Goal: Information Seeking & Learning: Learn about a topic

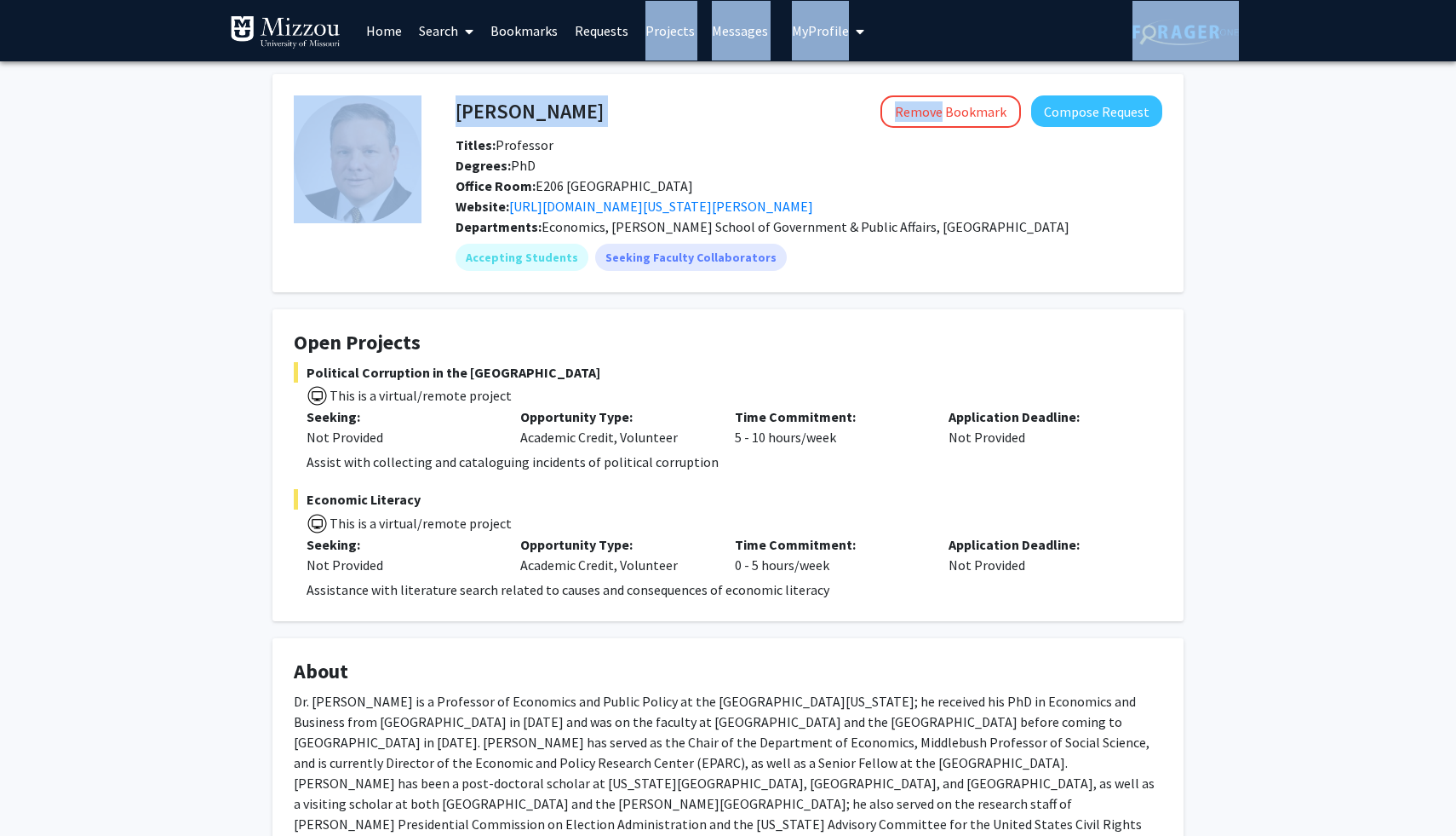
click at [604, 96] on div "Remove Bookmark Compose Request" at bounding box center [883, 111] width 559 height 32
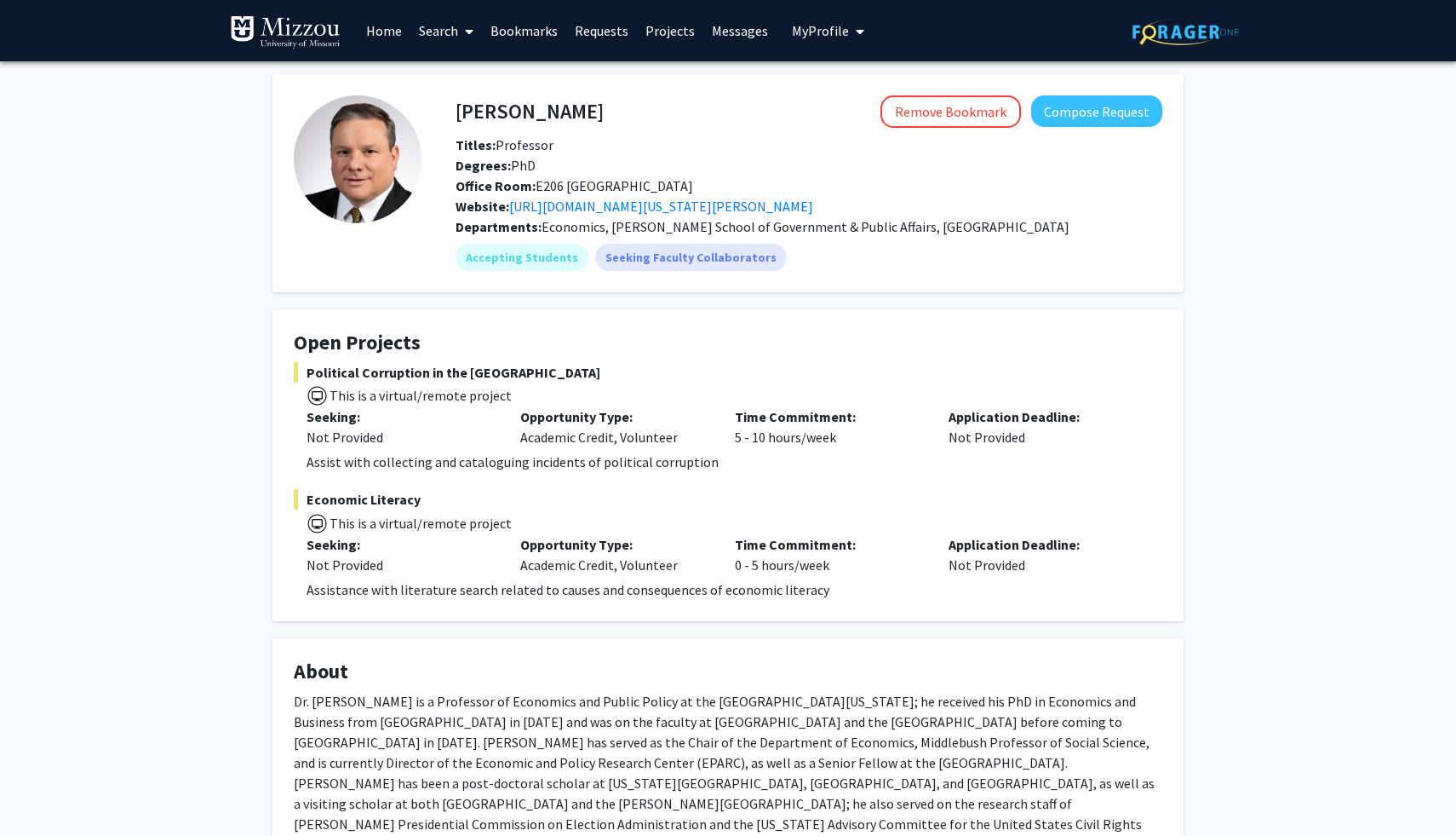
click at [738, 89] on fg-card "[PERSON_NAME] Remove Bookmark Compose Request Titles: Professor Degrees: PhD Of…" at bounding box center [728, 182] width 911 height 218
click at [423, 35] on link "Search" at bounding box center [446, 30] width 71 height 60
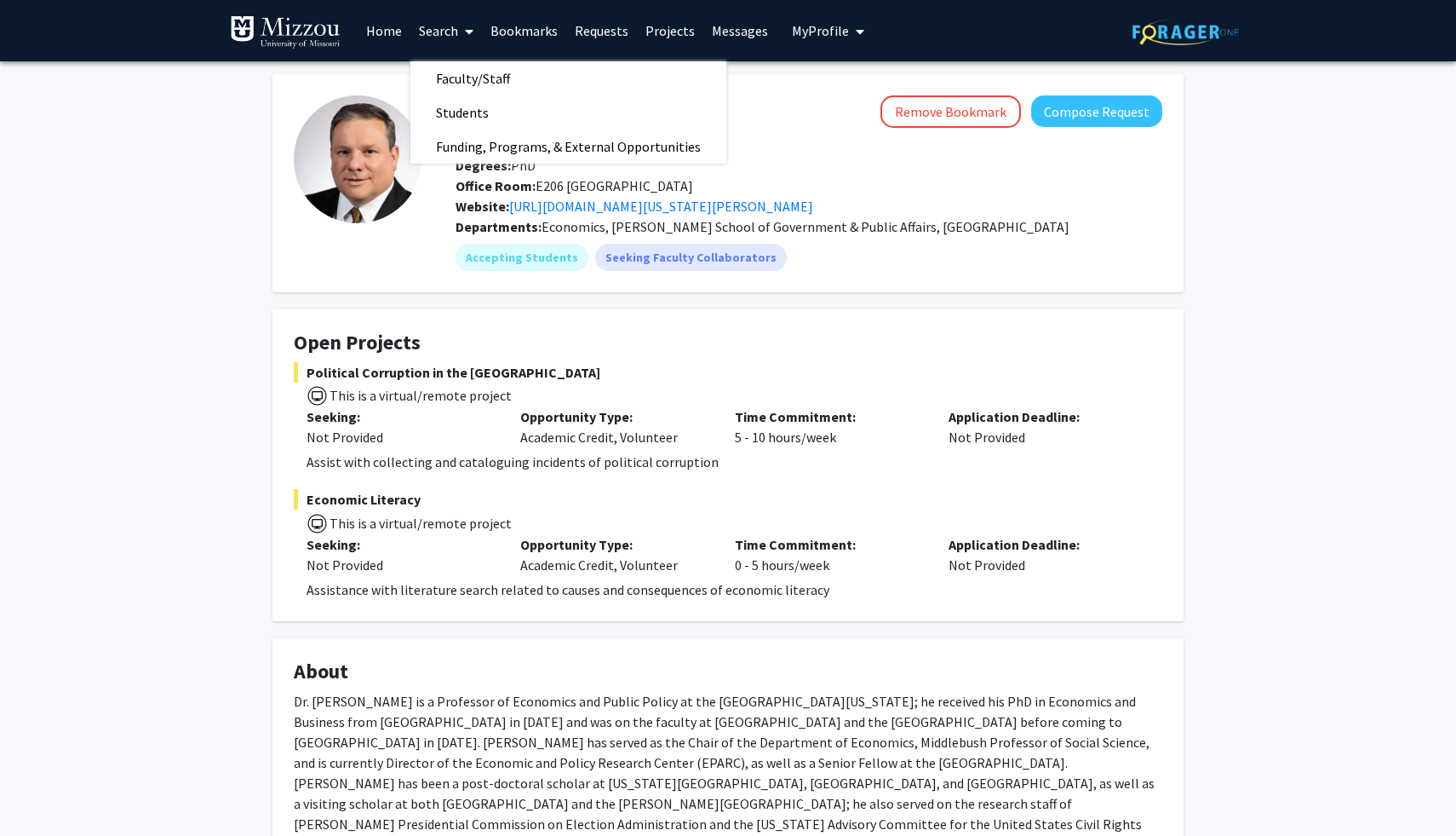
click at [384, 38] on link "Home" at bounding box center [384, 30] width 53 height 60
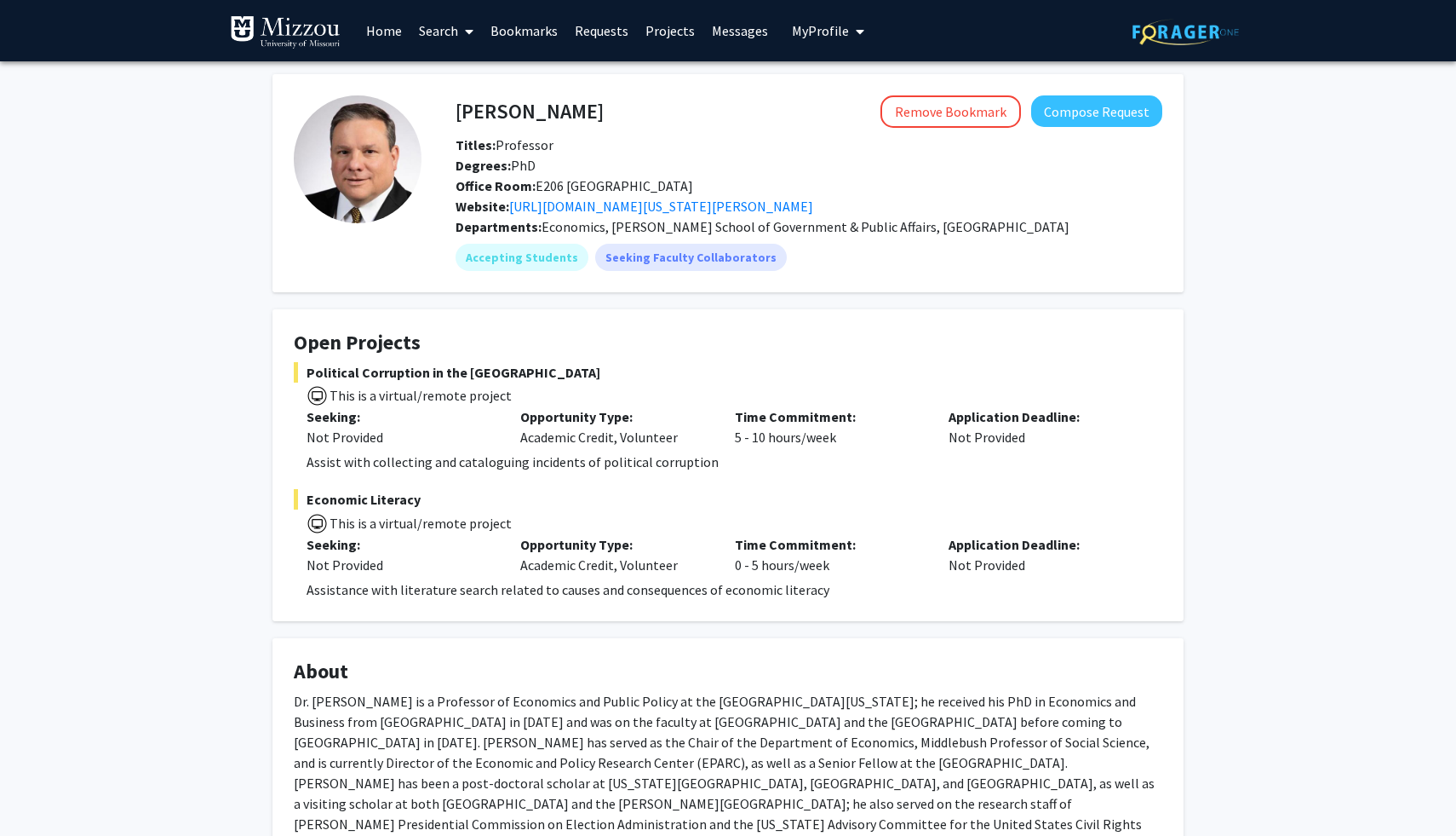
click at [817, 36] on span "My Profile" at bounding box center [821, 31] width 57 height 17
click at [815, 36] on span "My Profile" at bounding box center [821, 31] width 57 height 17
click at [667, 31] on link "Projects" at bounding box center [670, 30] width 67 height 60
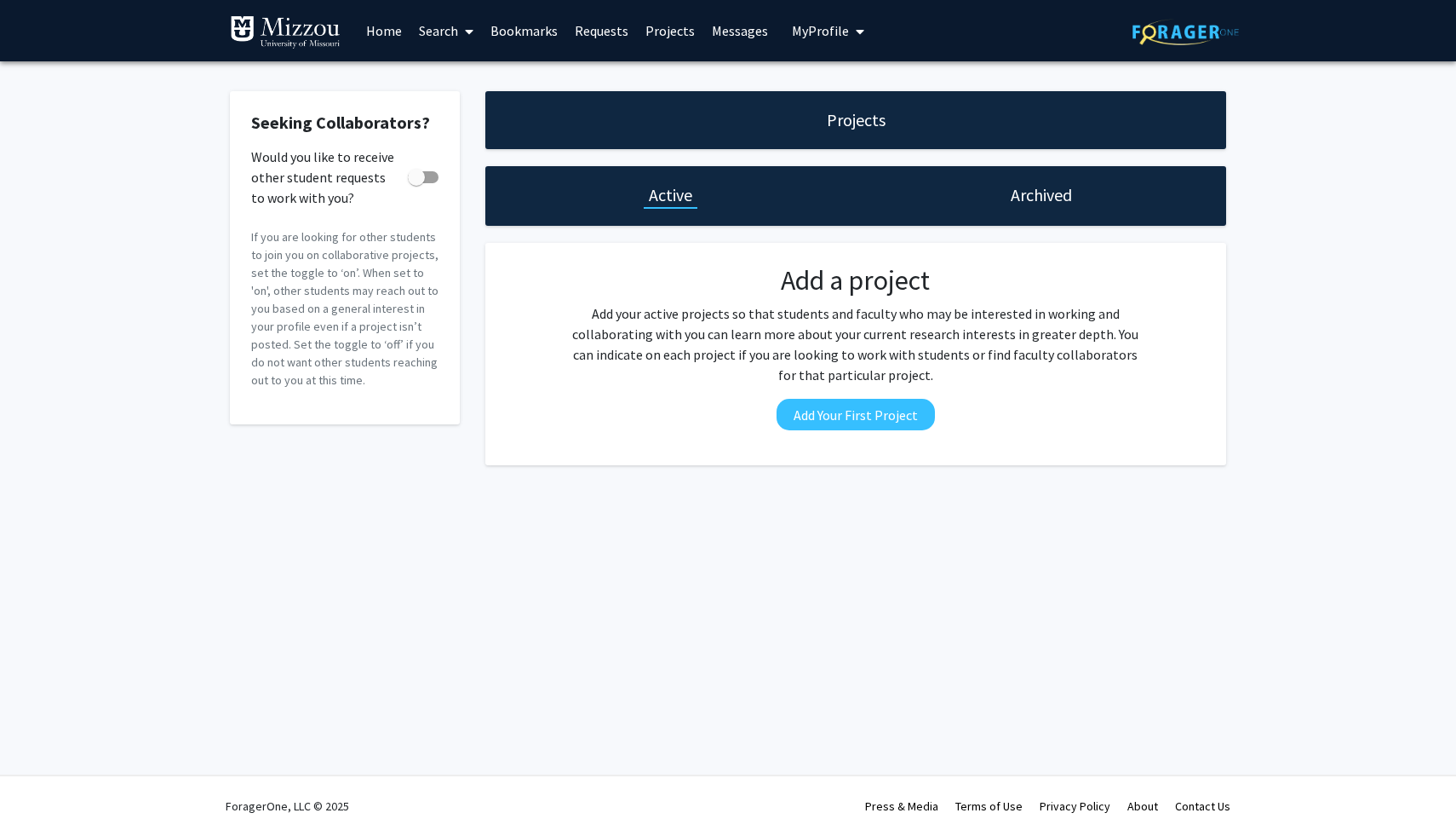
click at [998, 182] on div "Archived" at bounding box center [1040, 195] width 371 height 60
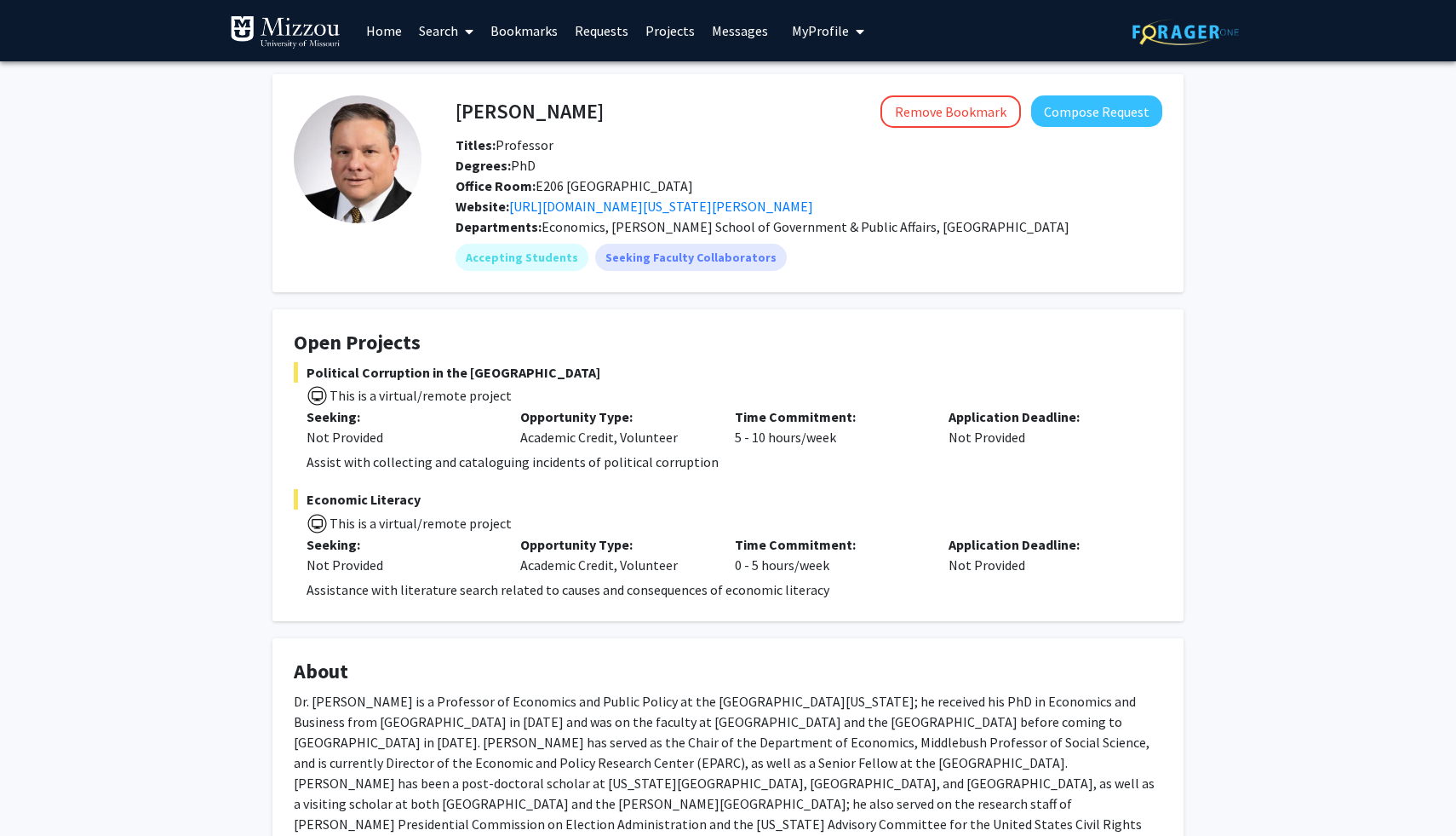
click at [443, 46] on link "Search" at bounding box center [446, 30] width 71 height 60
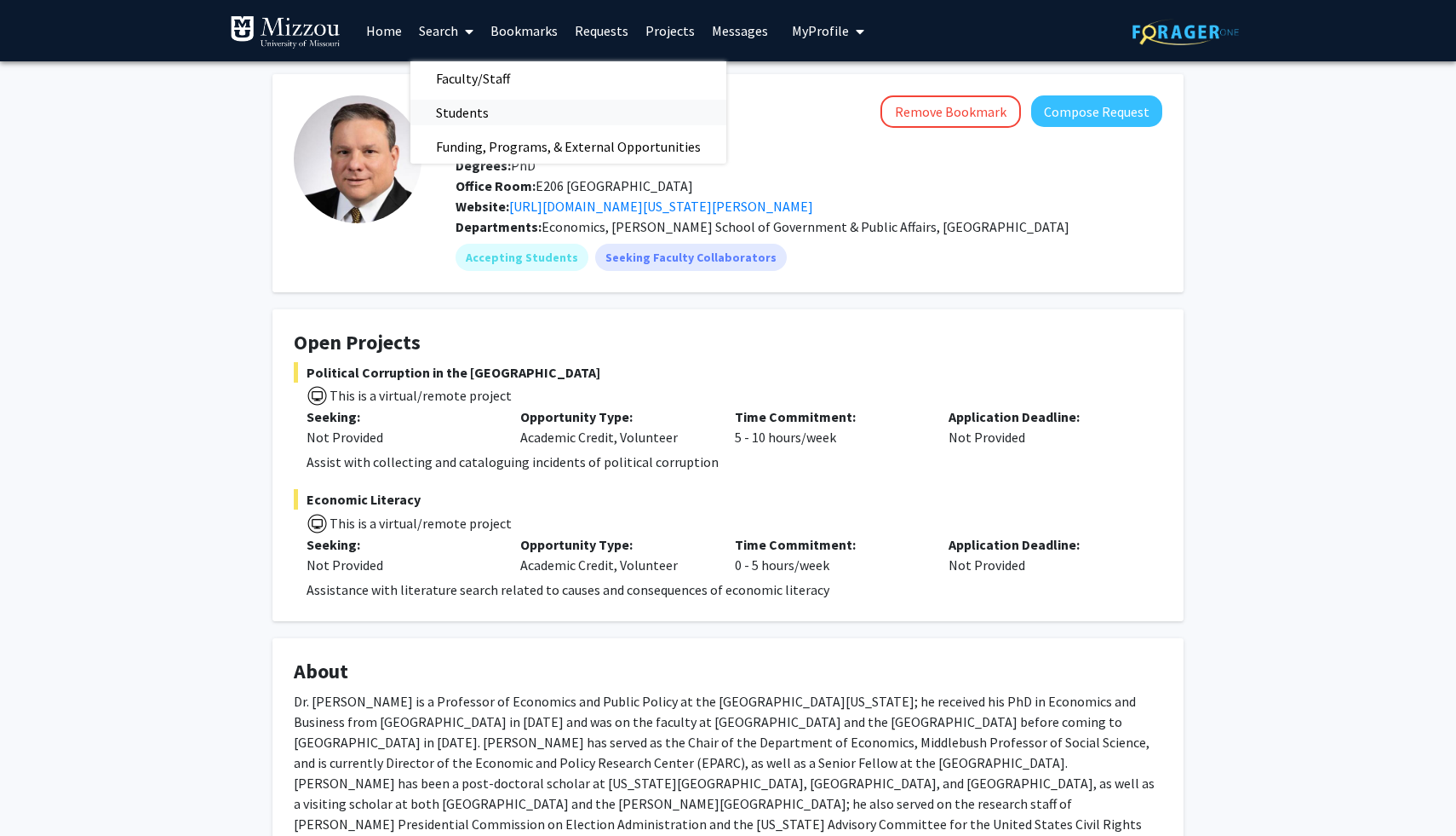
click at [455, 109] on span "Students" at bounding box center [462, 112] width 104 height 34
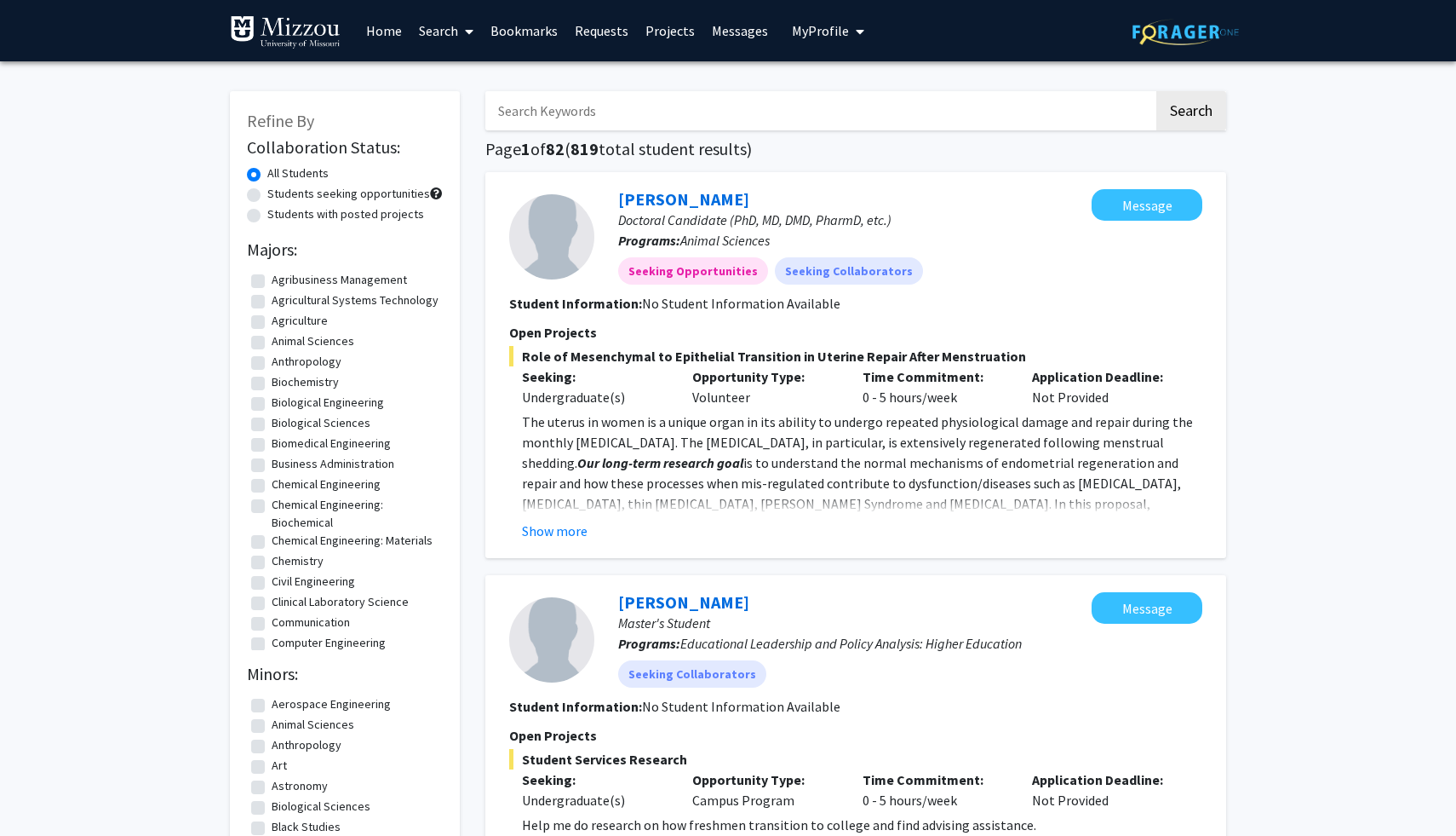
click at [267, 196] on label "Students seeking opportunities" at bounding box center [348, 194] width 162 height 18
click at [267, 196] on input "Students seeking opportunities" at bounding box center [272, 190] width 11 height 11
radio input "true"
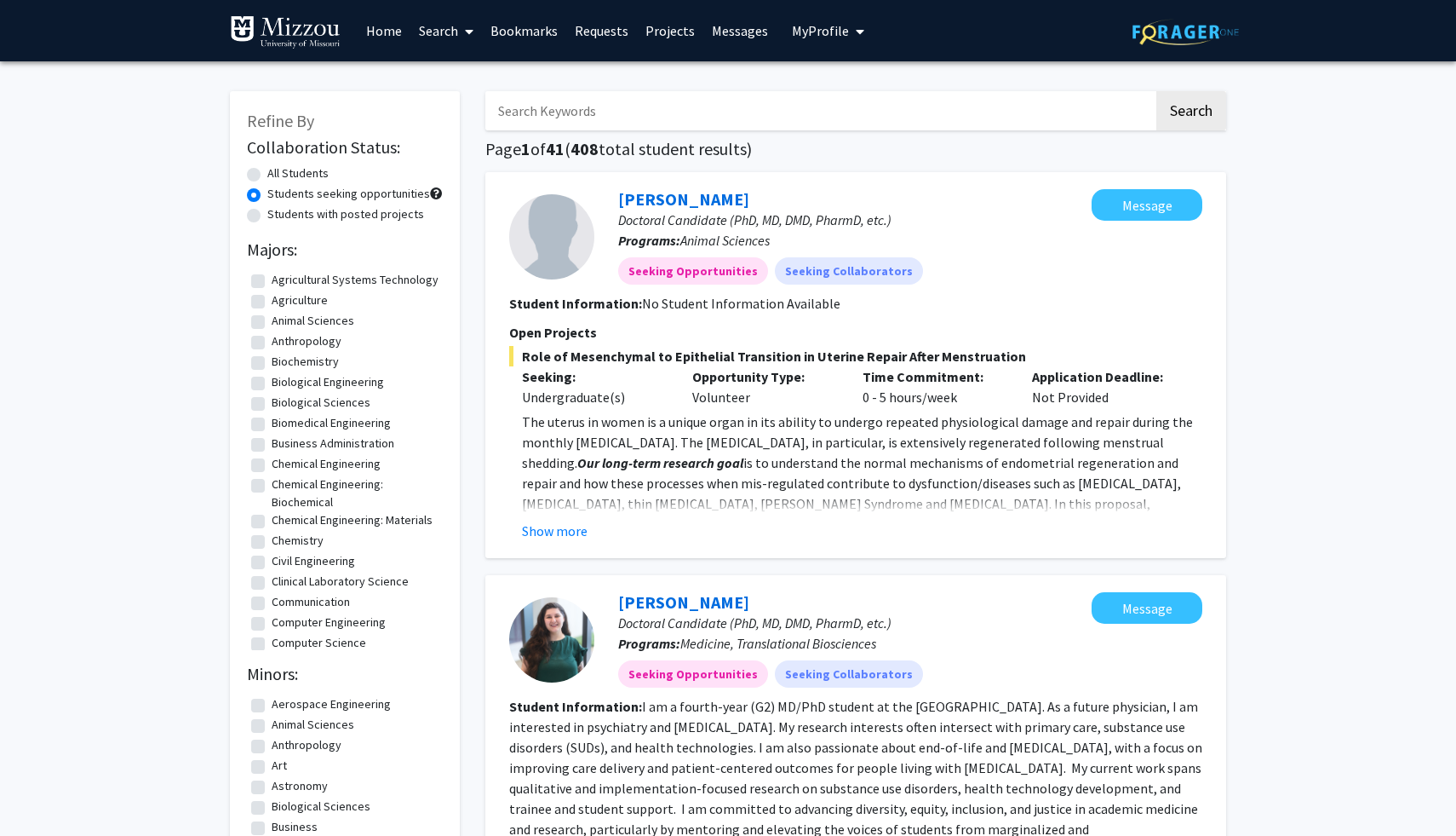
click at [267, 170] on label "All Students" at bounding box center [298, 173] width 62 height 18
click at [267, 170] on input "All Students" at bounding box center [272, 169] width 11 height 11
radio input "true"
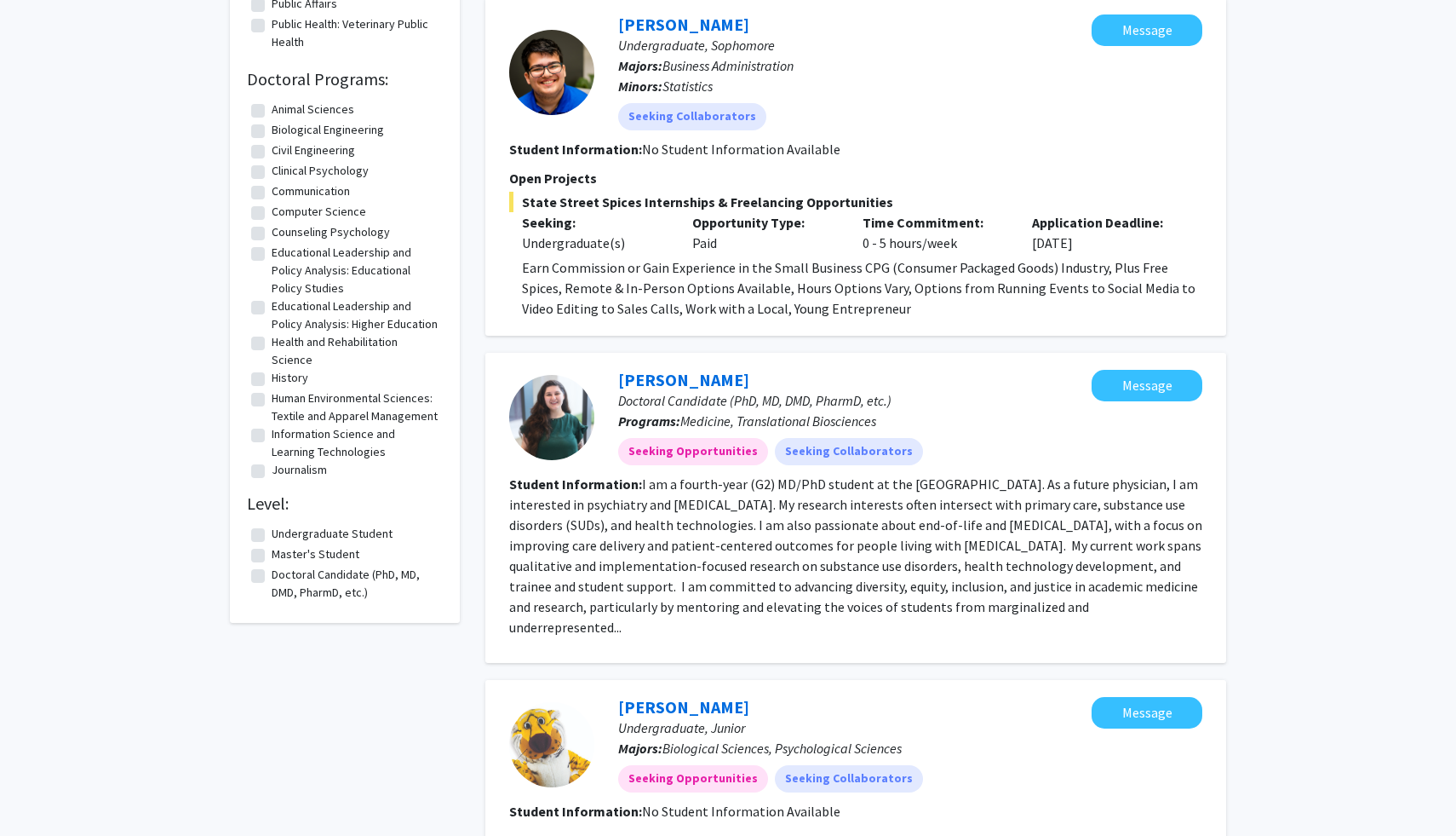
scroll to position [1366, 0]
click at [272, 543] on label "Undergraduate Student" at bounding box center [331, 535] width 121 height 18
click at [272, 536] on input "Undergraduate Student" at bounding box center [277, 531] width 11 height 11
checkbox input "true"
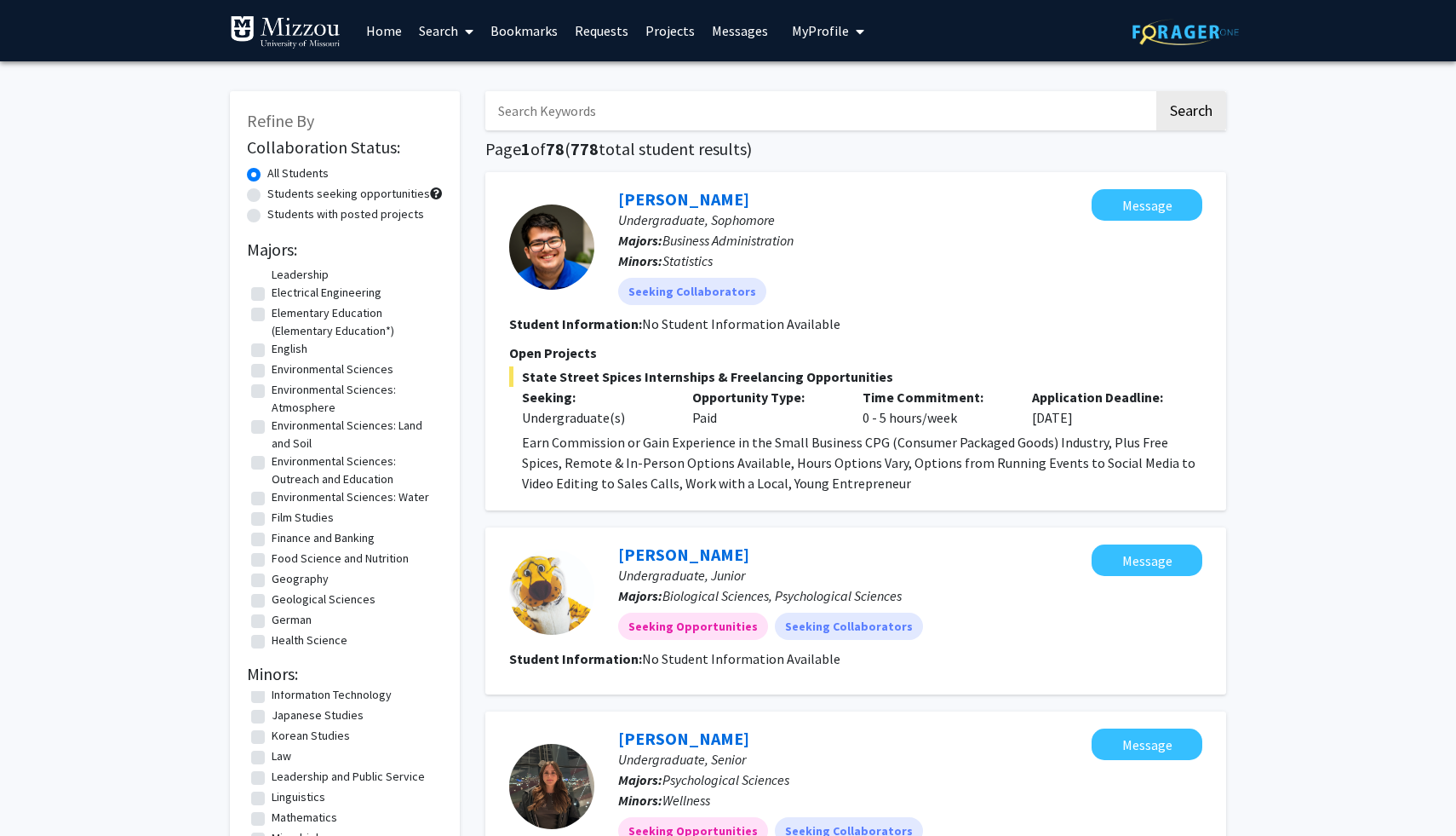
click at [267, 195] on label "Students seeking opportunities" at bounding box center [348, 194] width 162 height 18
click at [267, 195] on input "Students seeking opportunities" at bounding box center [272, 190] width 11 height 11
radio input "true"
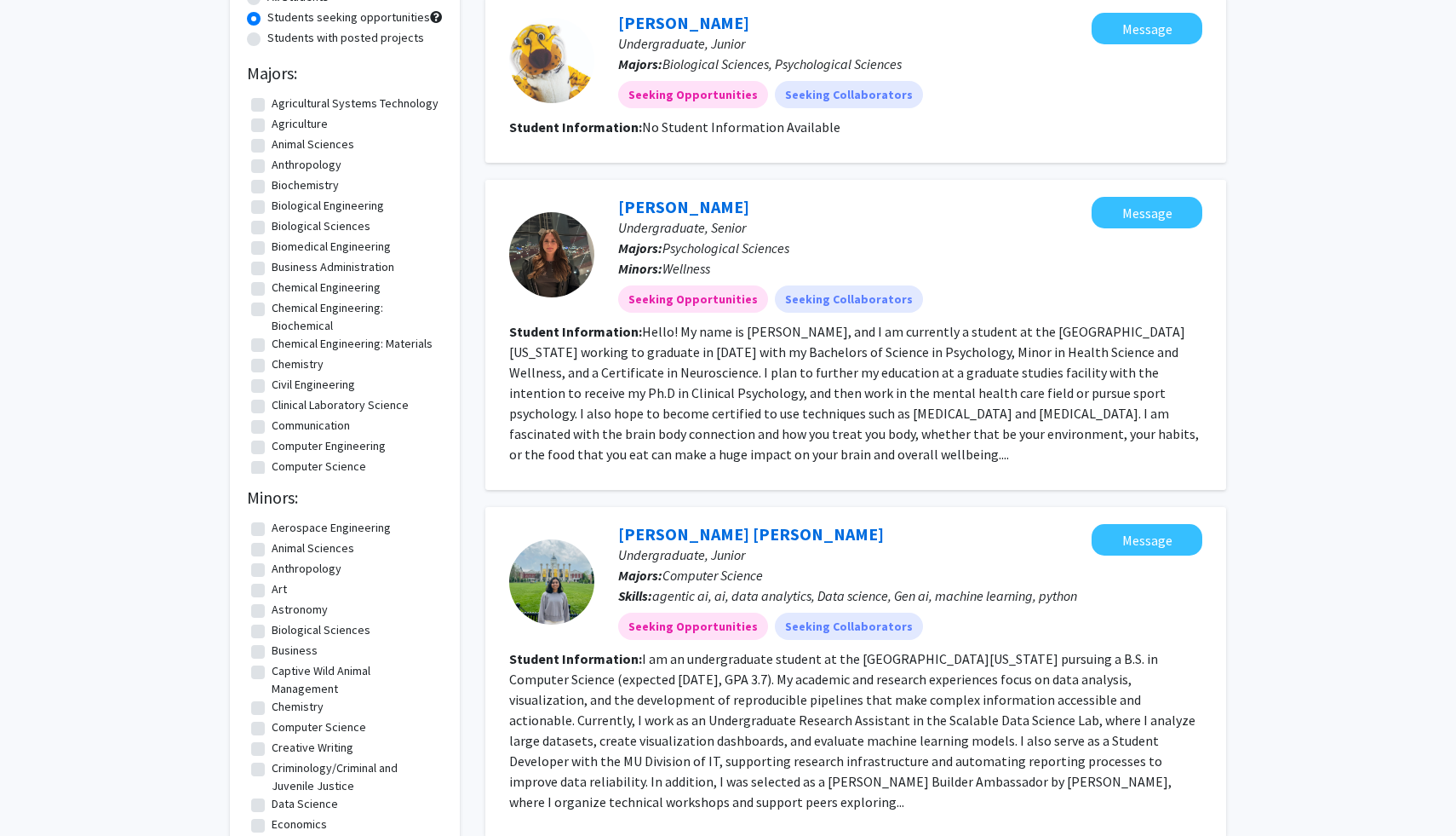
click at [272, 276] on label "Business Administration" at bounding box center [332, 267] width 122 height 18
click at [272, 269] on input "Business Administration" at bounding box center [277, 263] width 11 height 11
checkbox input "true"
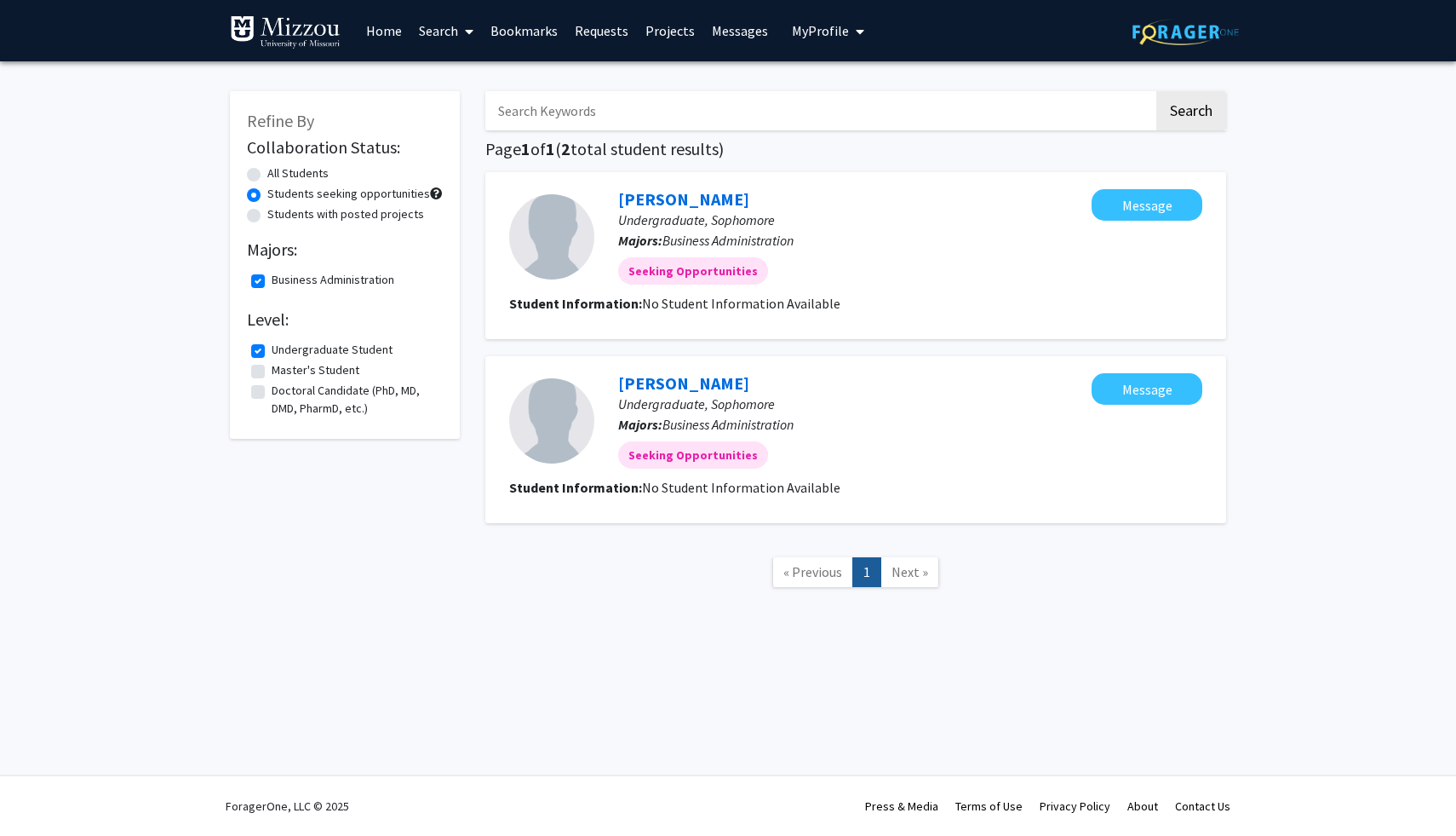
click at [272, 282] on label "Business Administration" at bounding box center [332, 280] width 122 height 18
click at [272, 282] on input "Business Administration" at bounding box center [277, 276] width 11 height 11
checkbox input "false"
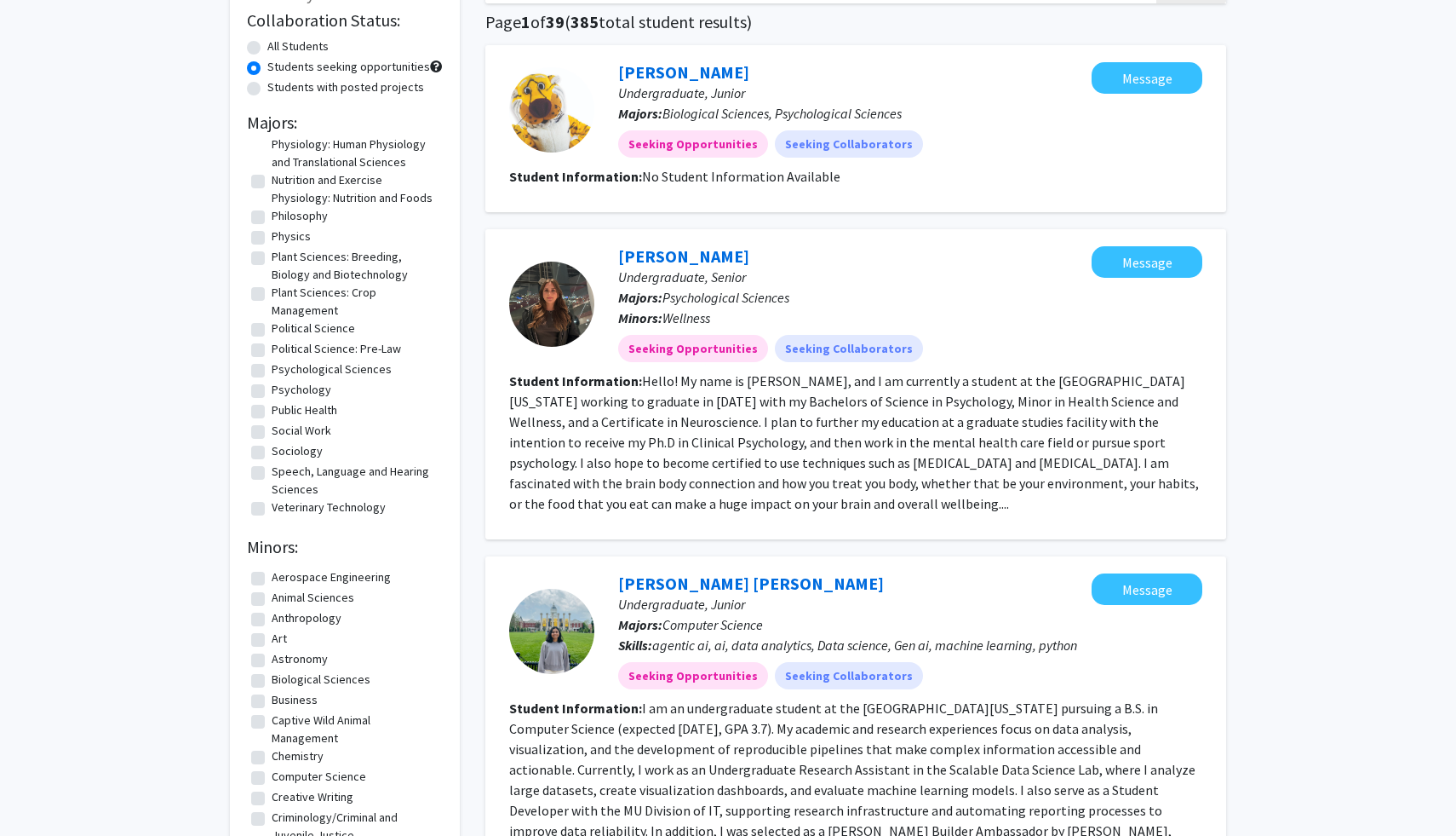
scroll to position [135, 0]
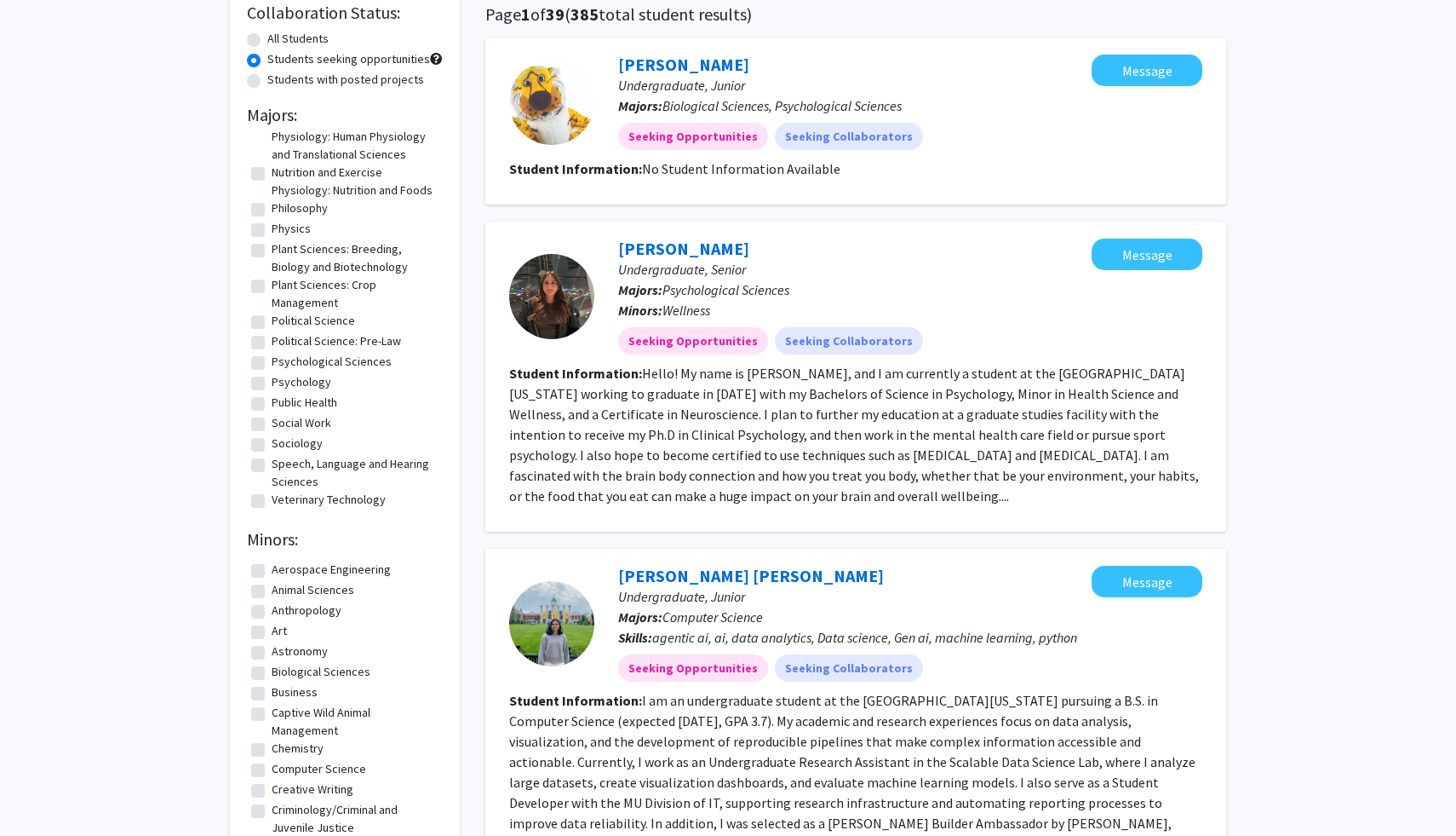
click at [272, 327] on label "Political Science" at bounding box center [313, 320] width 83 height 18
click at [272, 323] on input "Political Science" at bounding box center [277, 317] width 11 height 11
checkbox input "true"
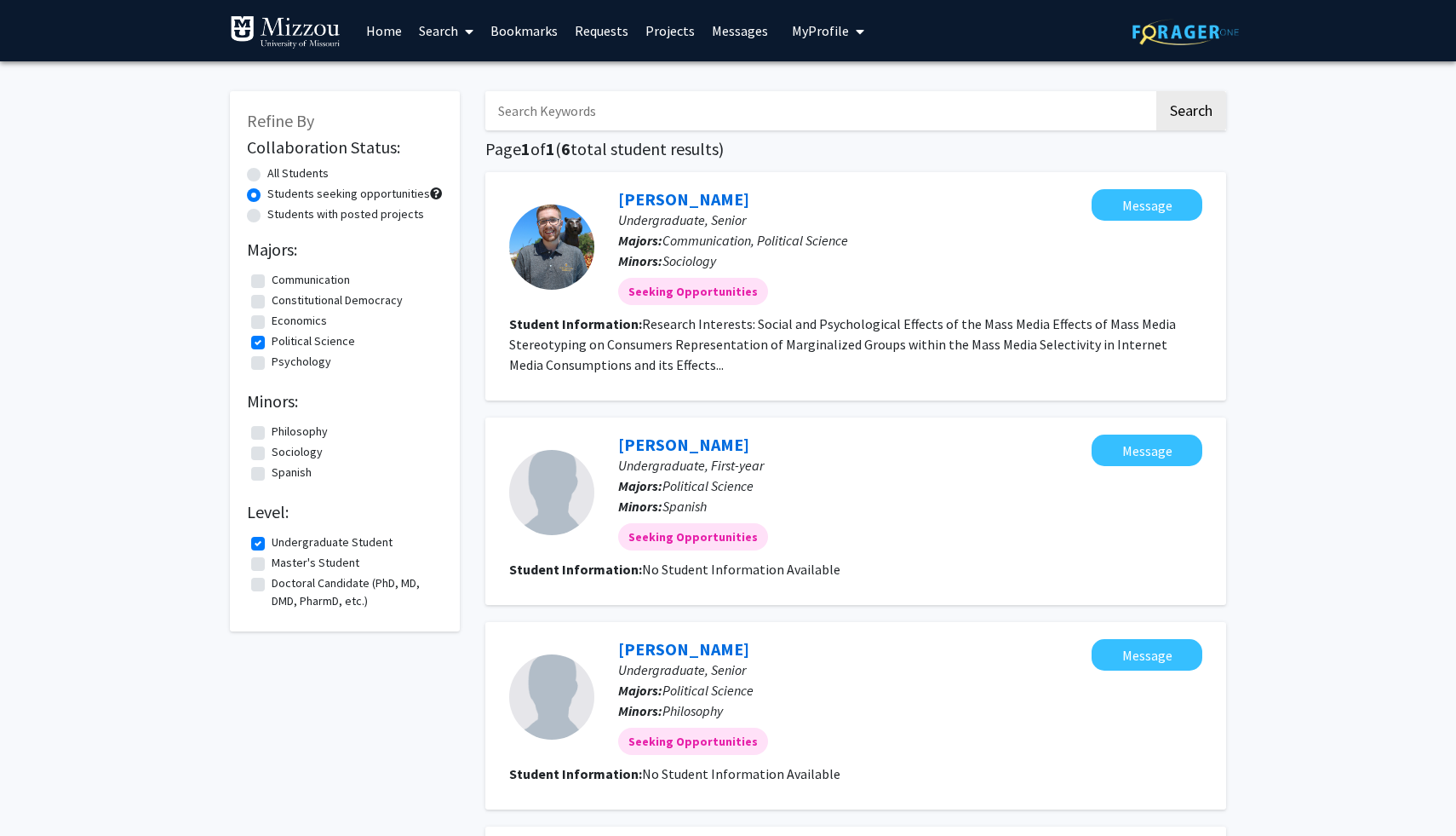
click at [272, 343] on label "Political Science" at bounding box center [313, 341] width 83 height 18
click at [272, 343] on input "Political Science" at bounding box center [277, 338] width 11 height 11
checkbox input "false"
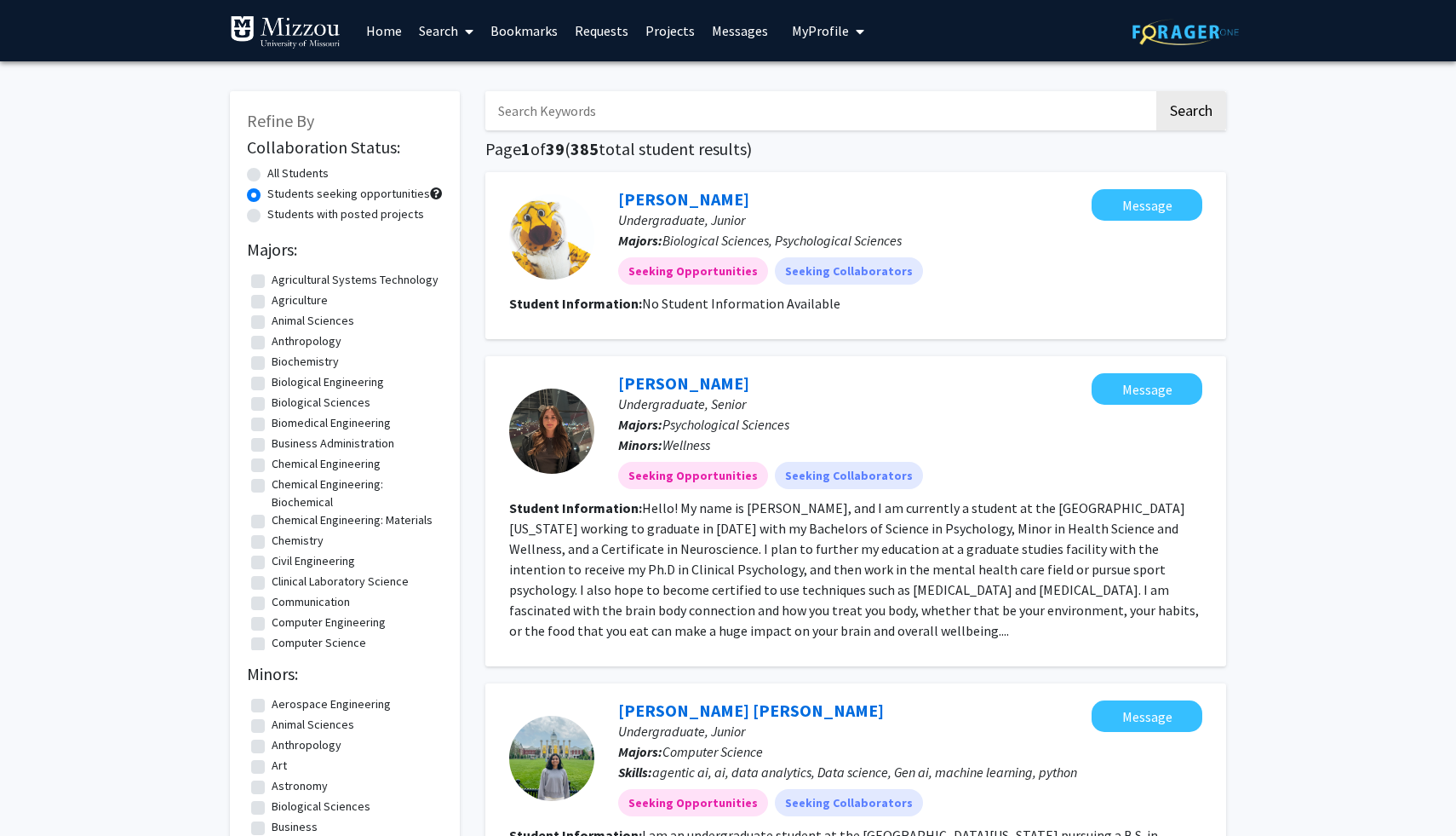
scroll to position [10, 0]
click at [272, 423] on label "Biomedical Engineering" at bounding box center [331, 413] width 119 height 18
click at [272, 416] on input "Biomedical Engineering" at bounding box center [277, 410] width 11 height 11
checkbox input "true"
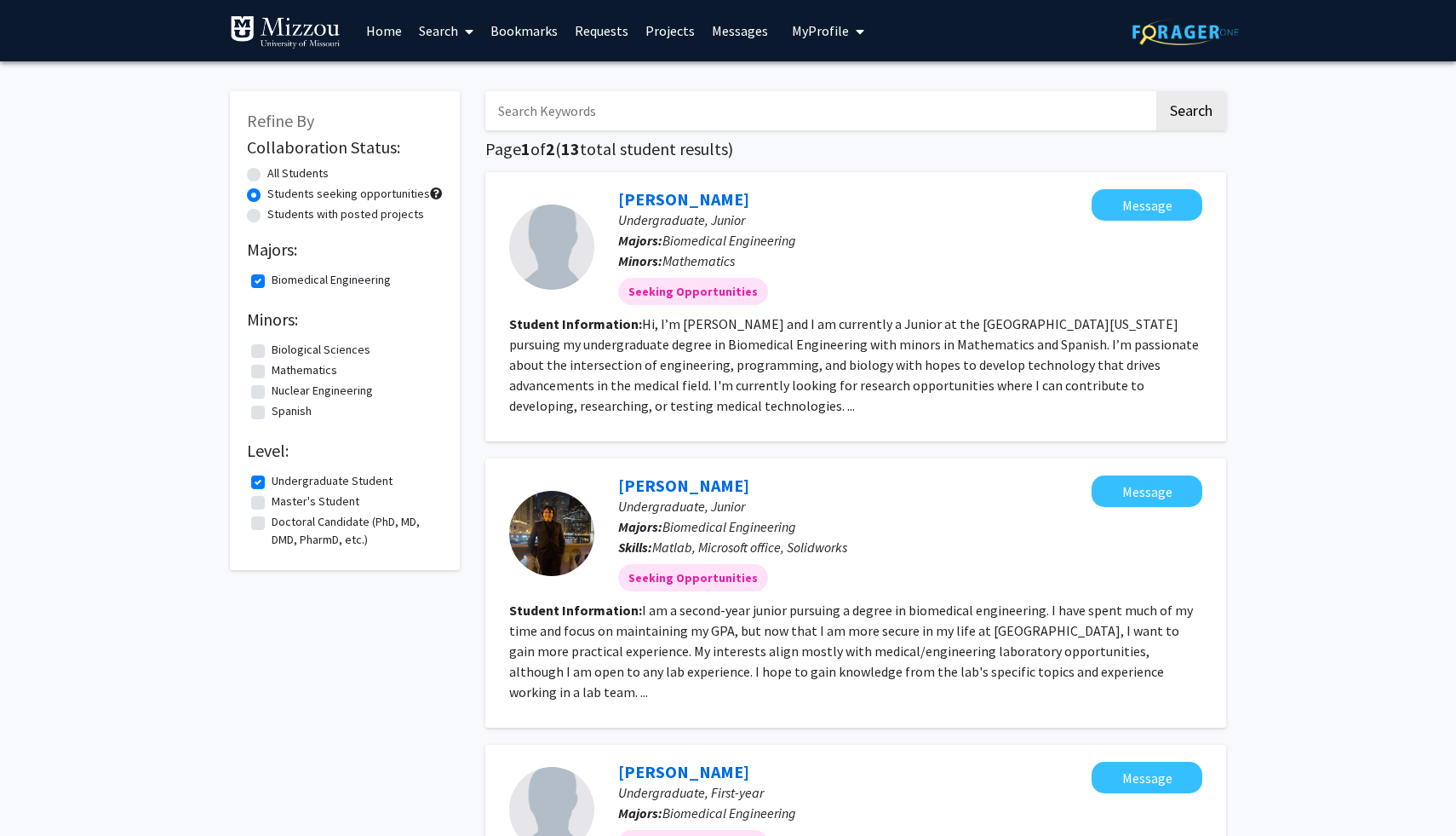
click at [272, 274] on label "Biomedical Engineering" at bounding box center [331, 280] width 119 height 18
click at [272, 274] on input "Biomedical Engineering" at bounding box center [277, 276] width 11 height 11
checkbox input "false"
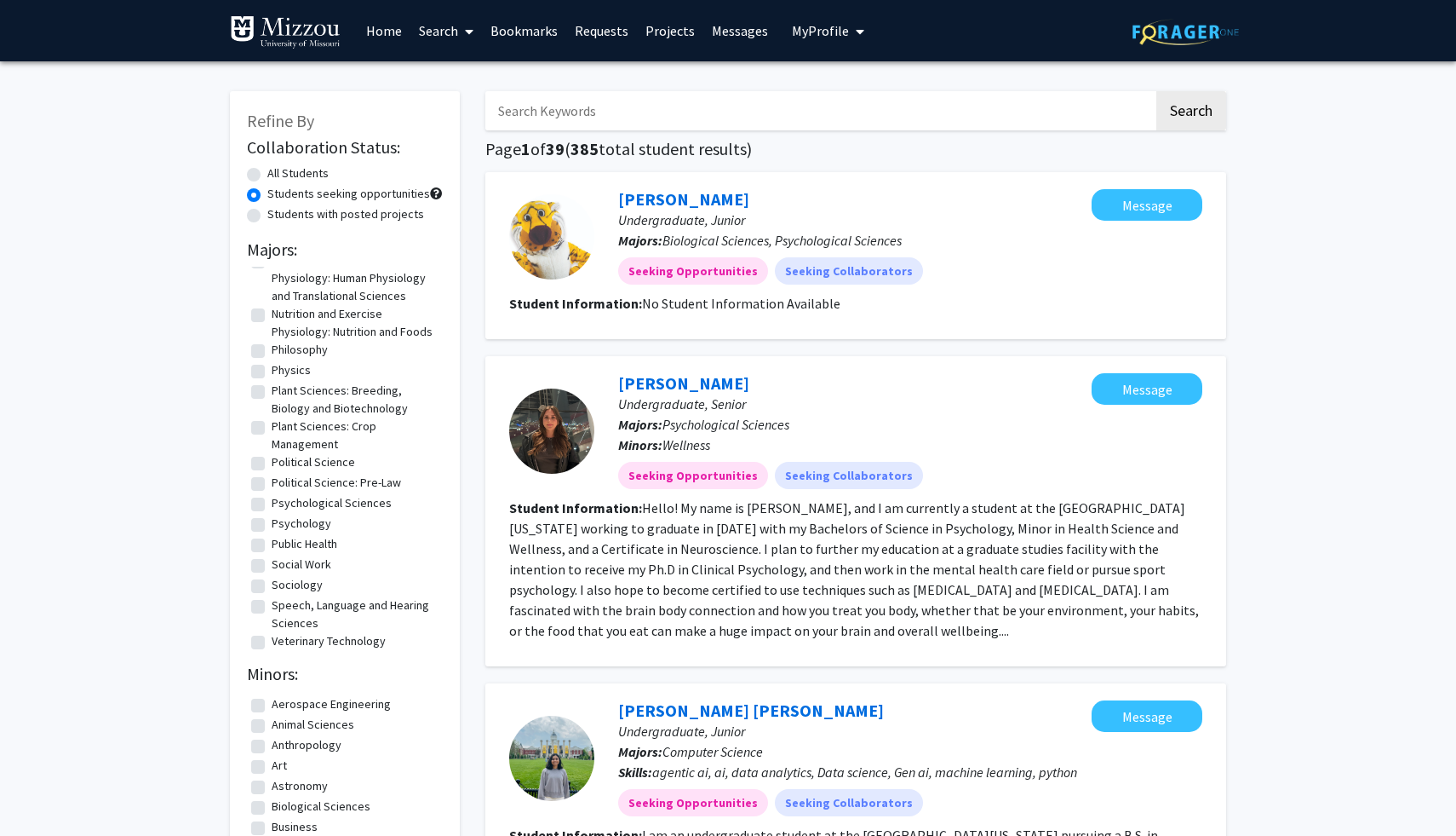
scroll to position [1308, 0]
click at [272, 464] on label "Political Science" at bounding box center [313, 455] width 83 height 18
click at [272, 457] on input "Political Science" at bounding box center [277, 451] width 11 height 11
checkbox input "true"
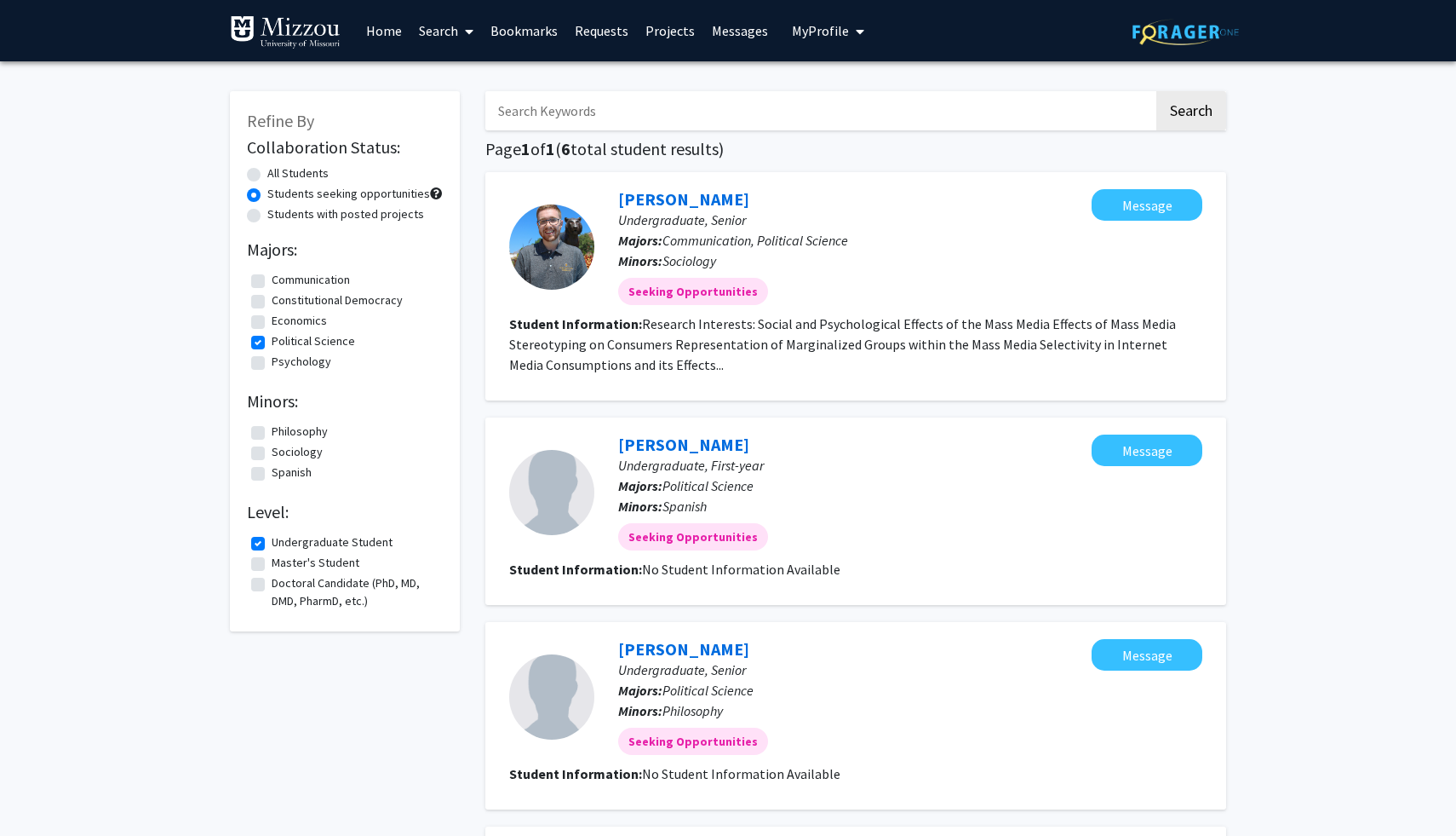
click at [272, 302] on label "Constitutional Democracy" at bounding box center [337, 300] width 131 height 18
click at [272, 302] on input "Constitutional Democracy" at bounding box center [277, 297] width 11 height 11
checkbox input "true"
click at [272, 301] on label "Constitutional Democracy" at bounding box center [337, 300] width 131 height 18
click at [272, 301] on input "Constitutional Democracy" at bounding box center [277, 297] width 11 height 11
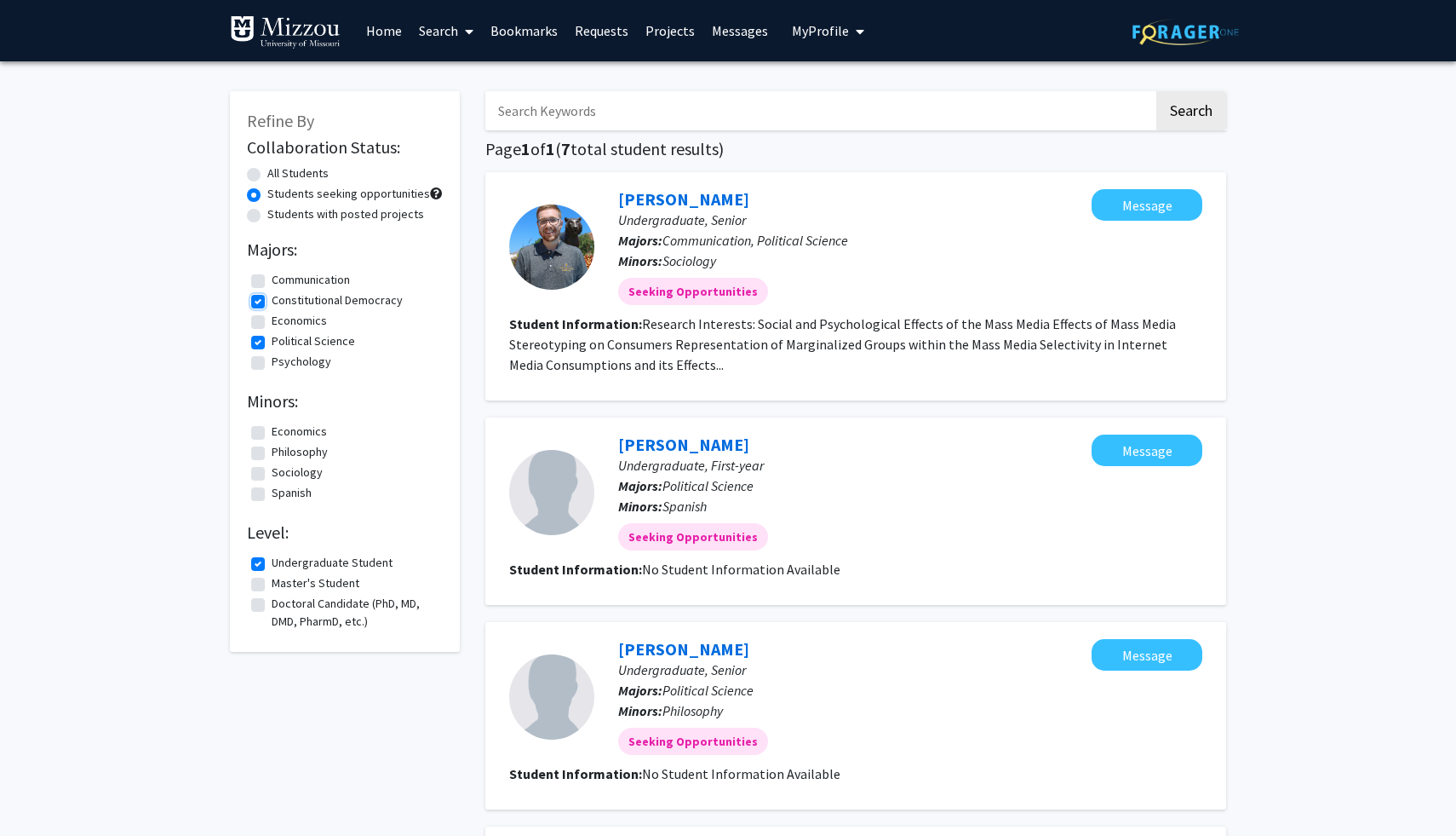
checkbox input "false"
click at [272, 324] on label "Economics" at bounding box center [299, 320] width 56 height 18
click at [272, 323] on input "Economics" at bounding box center [277, 317] width 11 height 11
checkbox input "true"
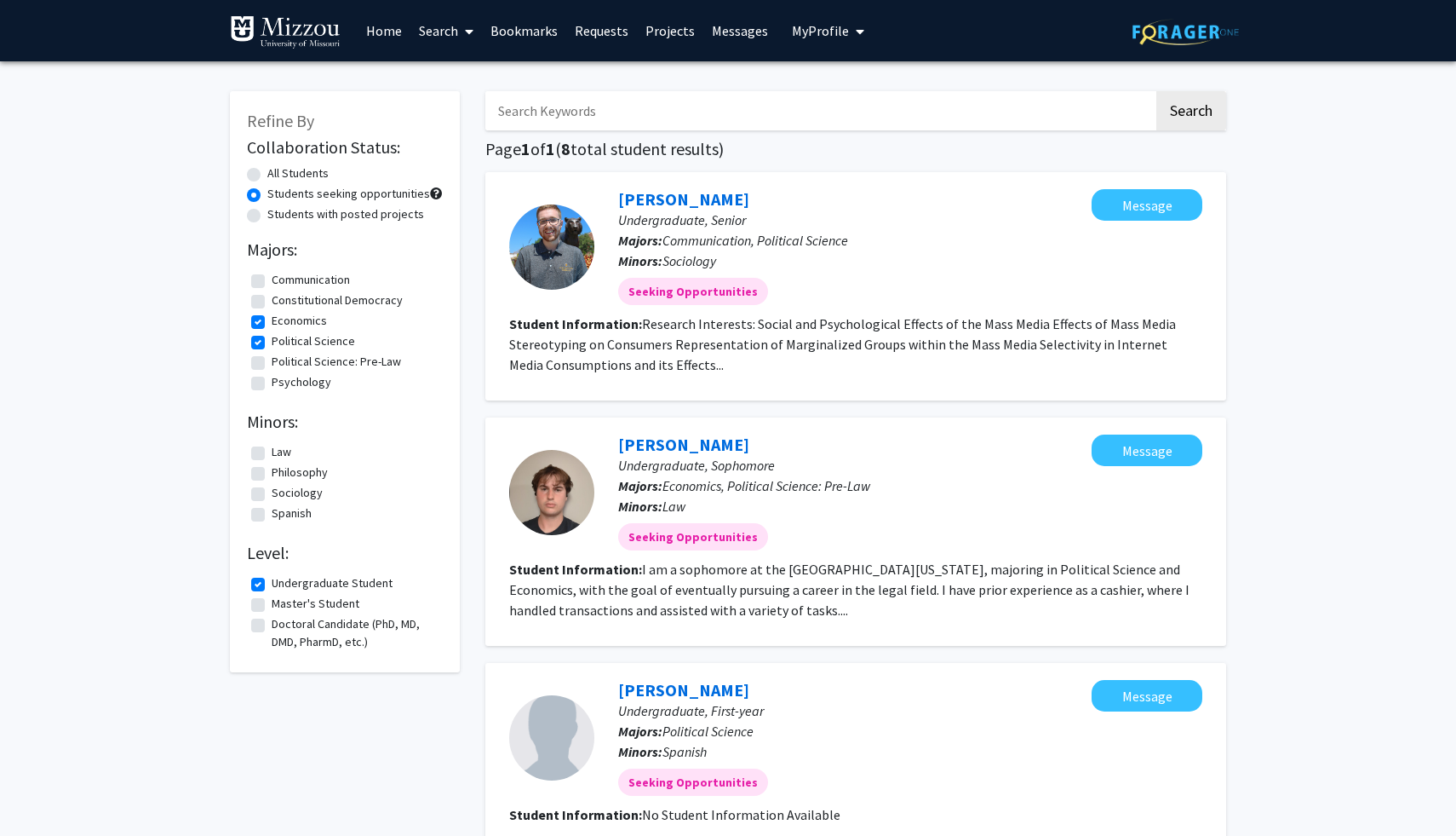
click at [272, 324] on label "Economics" at bounding box center [299, 320] width 56 height 18
click at [272, 323] on input "Economics" at bounding box center [277, 317] width 11 height 11
checkbox input "false"
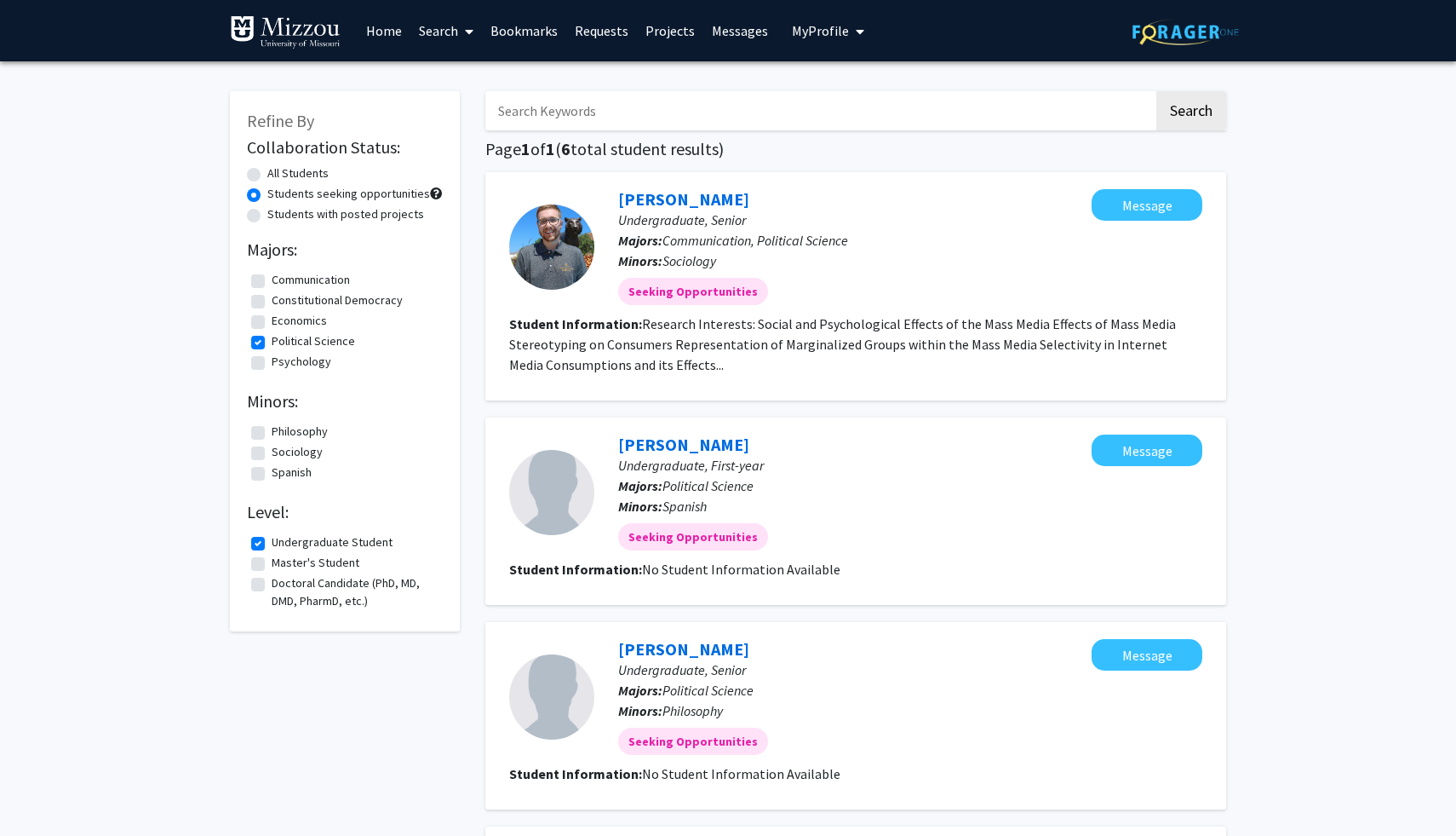
click at [272, 328] on label "Economics" at bounding box center [299, 320] width 56 height 18
click at [272, 323] on input "Economics" at bounding box center [277, 317] width 11 height 11
checkbox input "true"
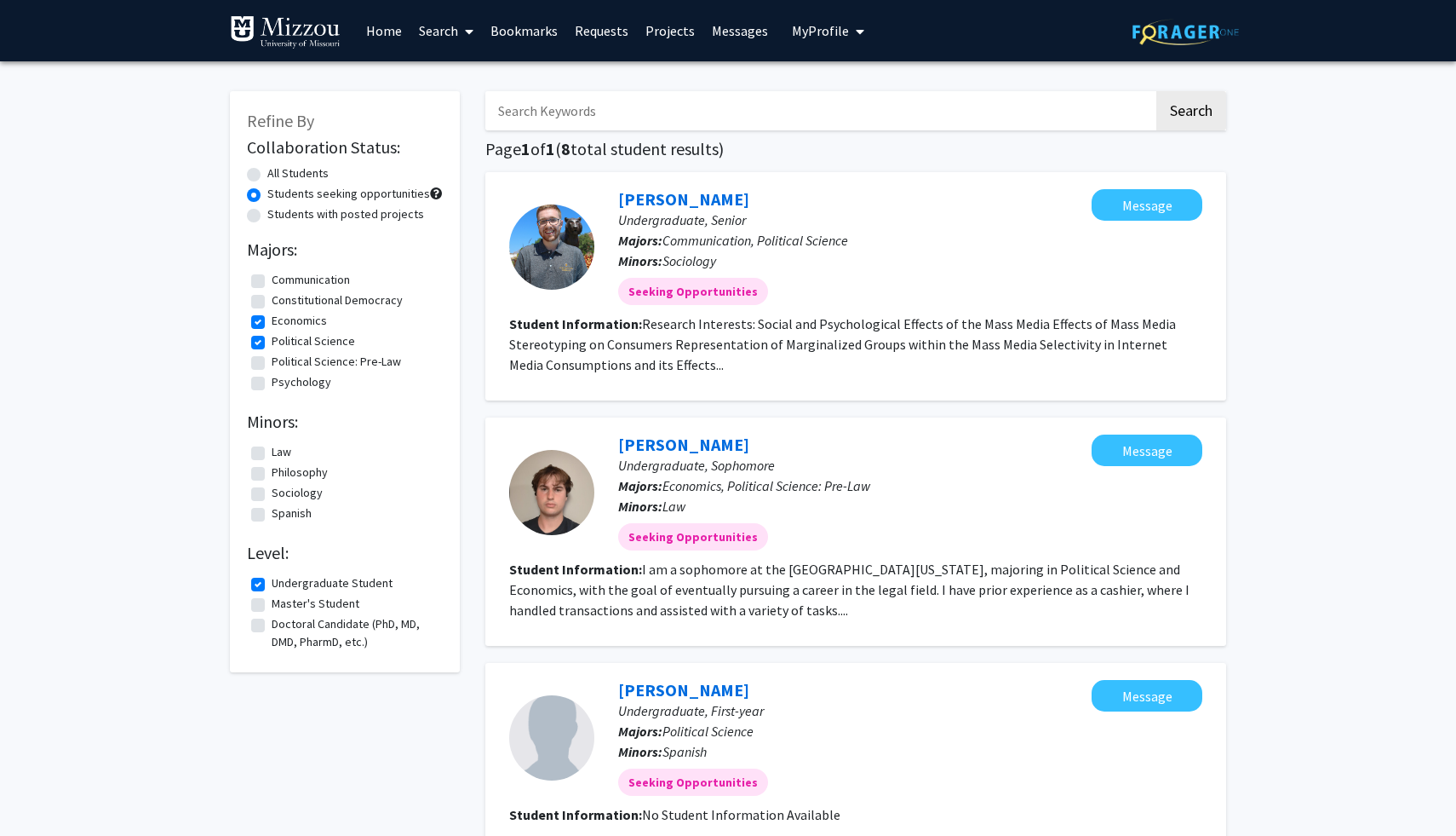
click at [258, 309] on fg-checkbox "Constitutional Democracy Constitutional Democracy" at bounding box center [345, 302] width 187 height 21
click at [272, 301] on label "Constitutional Democracy" at bounding box center [337, 300] width 131 height 18
click at [272, 301] on input "Constitutional Democracy" at bounding box center [277, 297] width 11 height 11
checkbox input "true"
click at [272, 300] on label "Constitutional Democracy" at bounding box center [337, 300] width 131 height 18
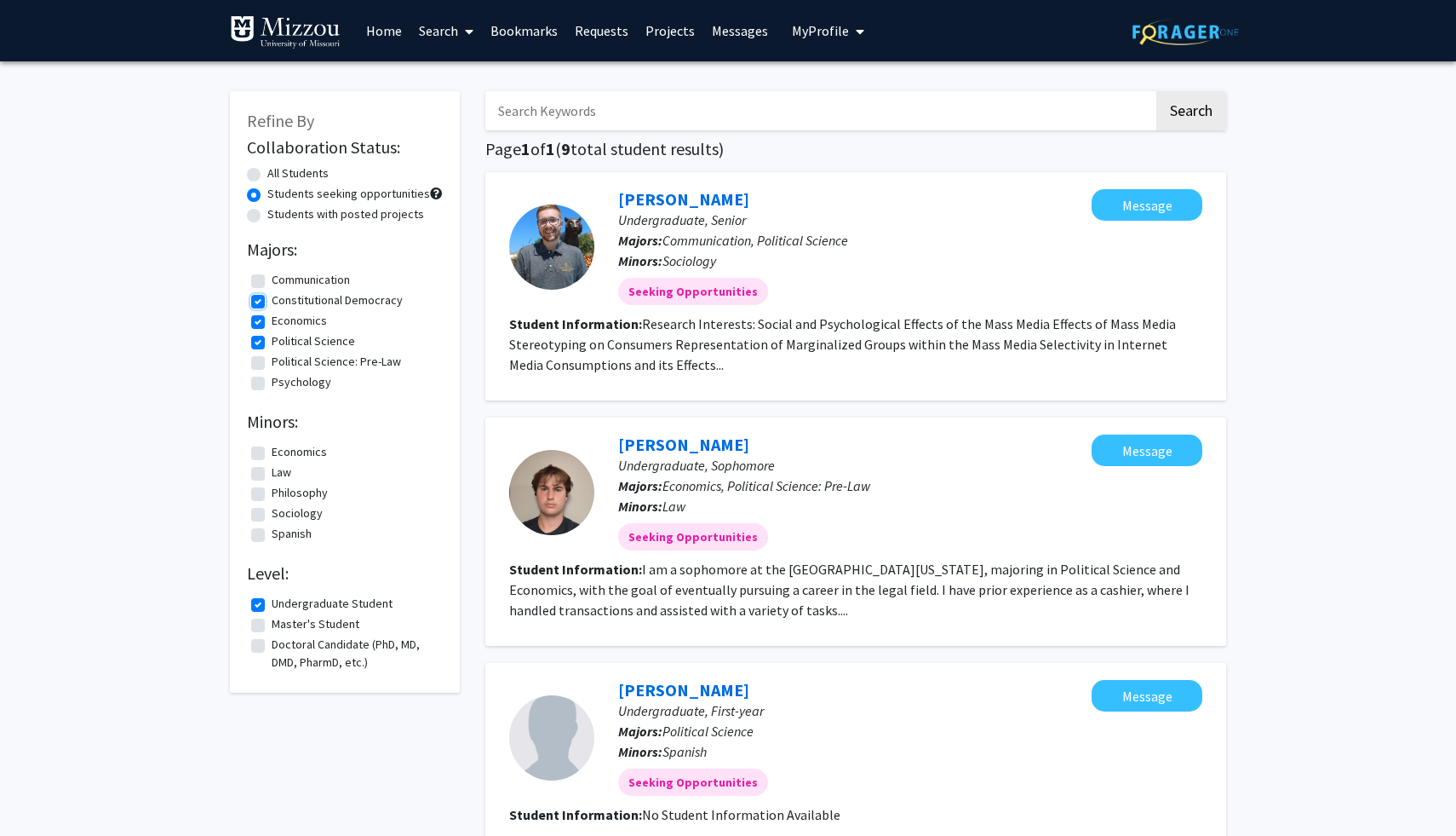
click at [272, 300] on input "Constitutional Democracy" at bounding box center [277, 297] width 11 height 11
checkbox input "false"
click at [272, 286] on label "Communication" at bounding box center [311, 280] width 78 height 18
click at [272, 282] on input "Communication" at bounding box center [277, 276] width 11 height 11
checkbox input "true"
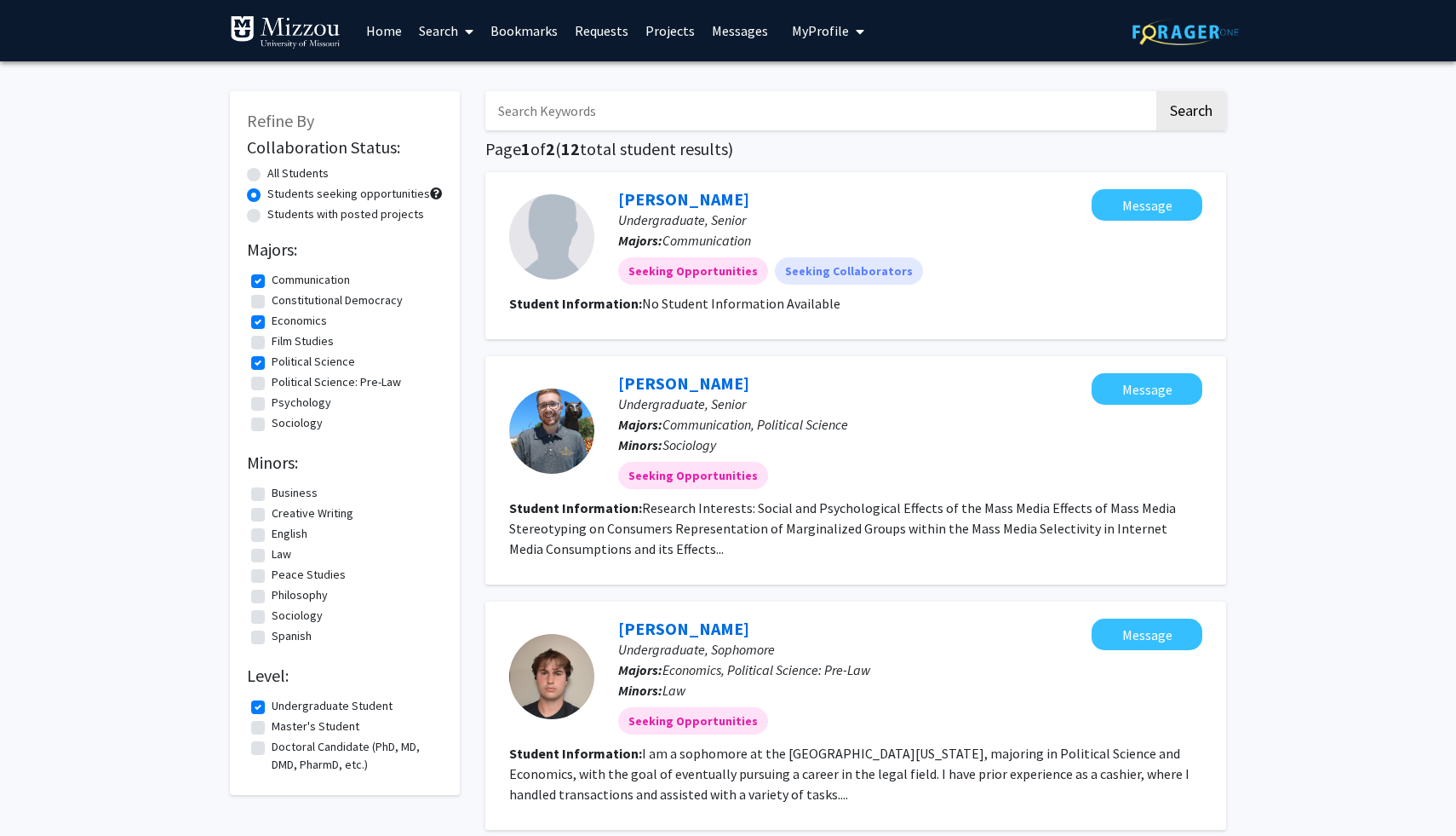
click at [258, 307] on fg-checkbox "Constitutional Democracy Constitutional Democracy" at bounding box center [345, 302] width 187 height 21
click at [272, 300] on label "Constitutional Democracy" at bounding box center [337, 300] width 131 height 18
click at [272, 300] on input "Constitutional Democracy" at bounding box center [277, 297] width 11 height 11
checkbox input "true"
click at [272, 367] on label "Political Science" at bounding box center [313, 361] width 83 height 18
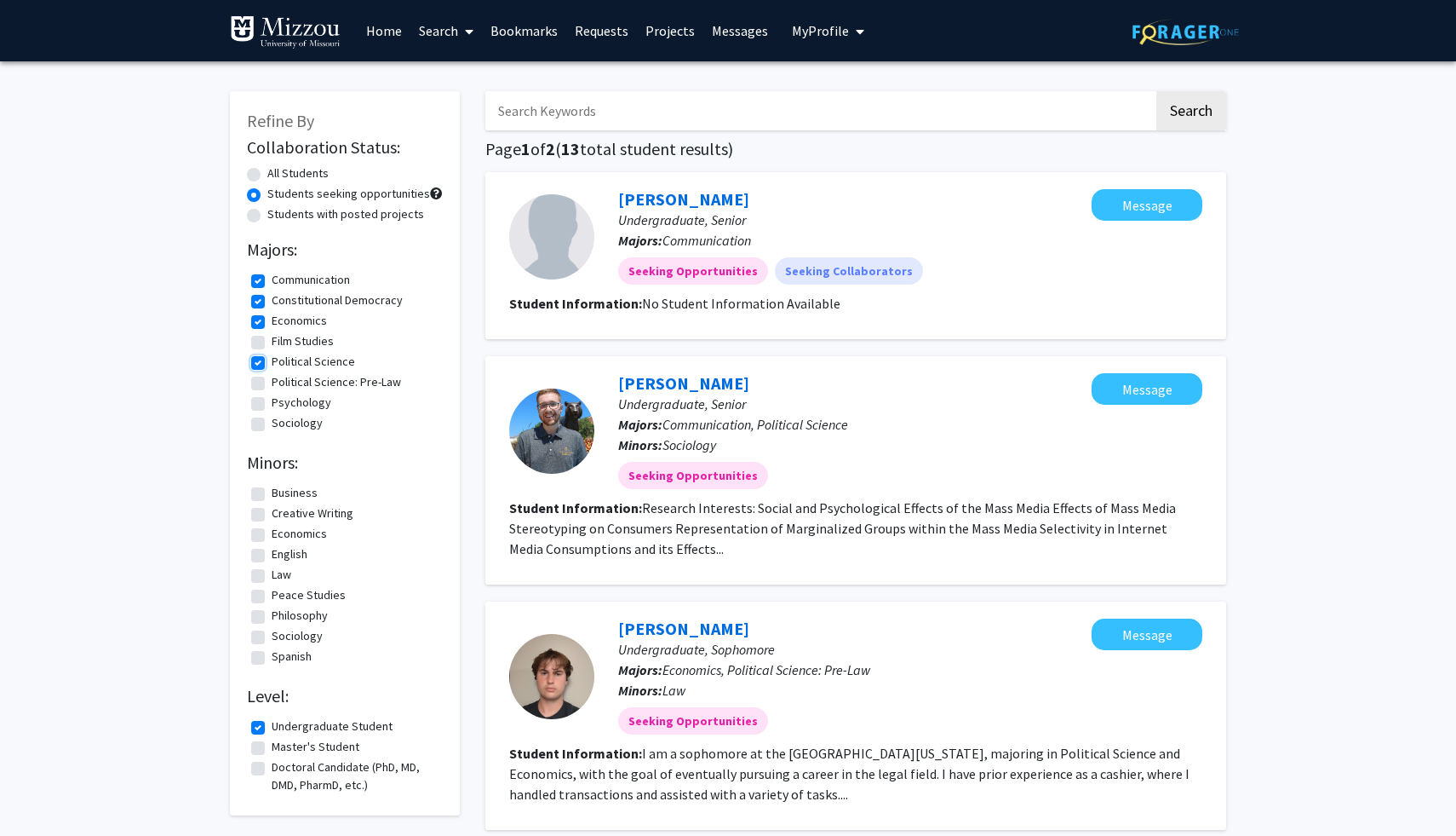
click at [272, 364] on input "Political Science" at bounding box center [277, 358] width 11 height 11
checkbox input "false"
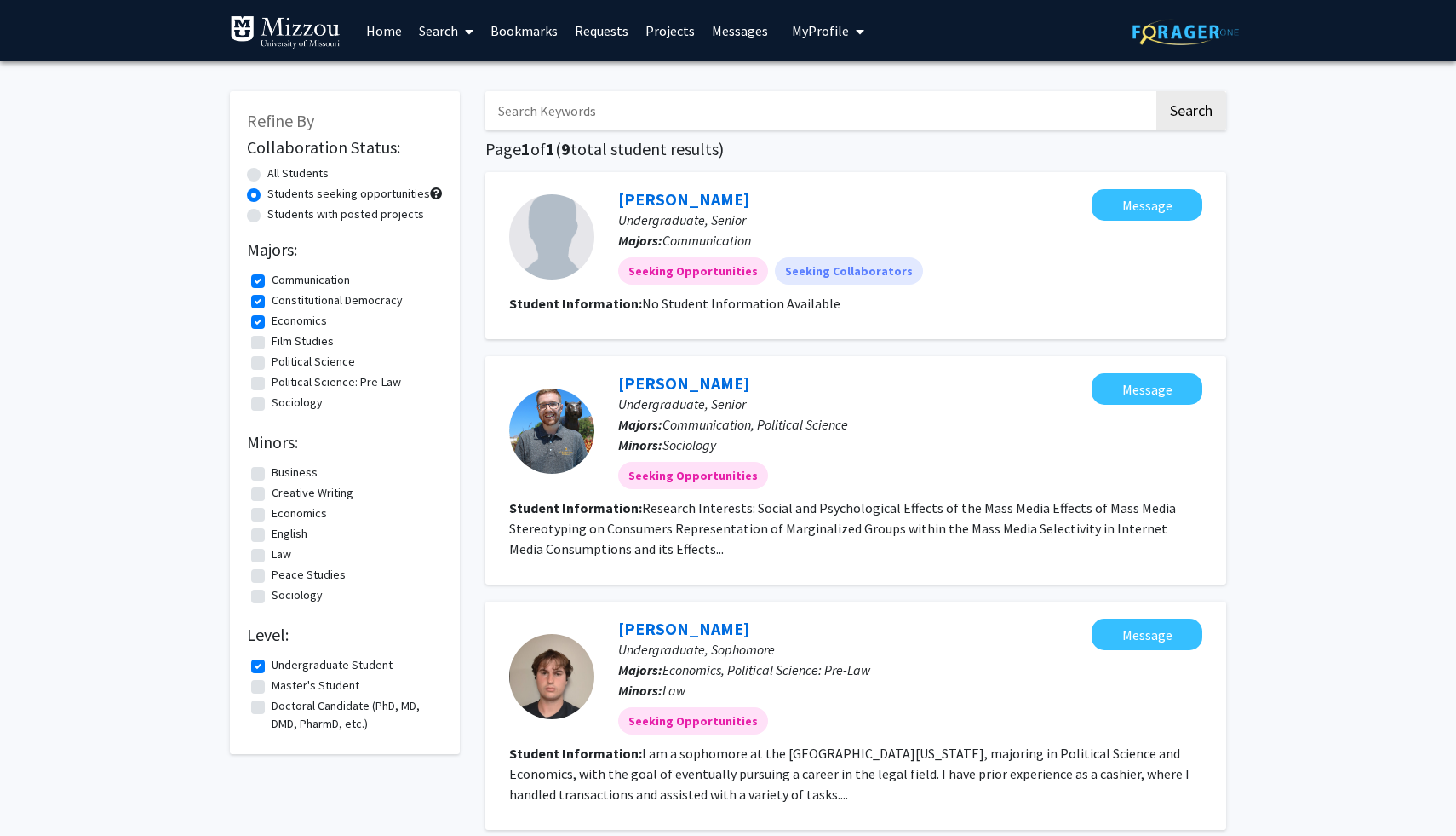
click at [272, 317] on label "Economics" at bounding box center [299, 320] width 56 height 18
click at [272, 317] on input "Economics" at bounding box center [277, 317] width 11 height 11
checkbox input "false"
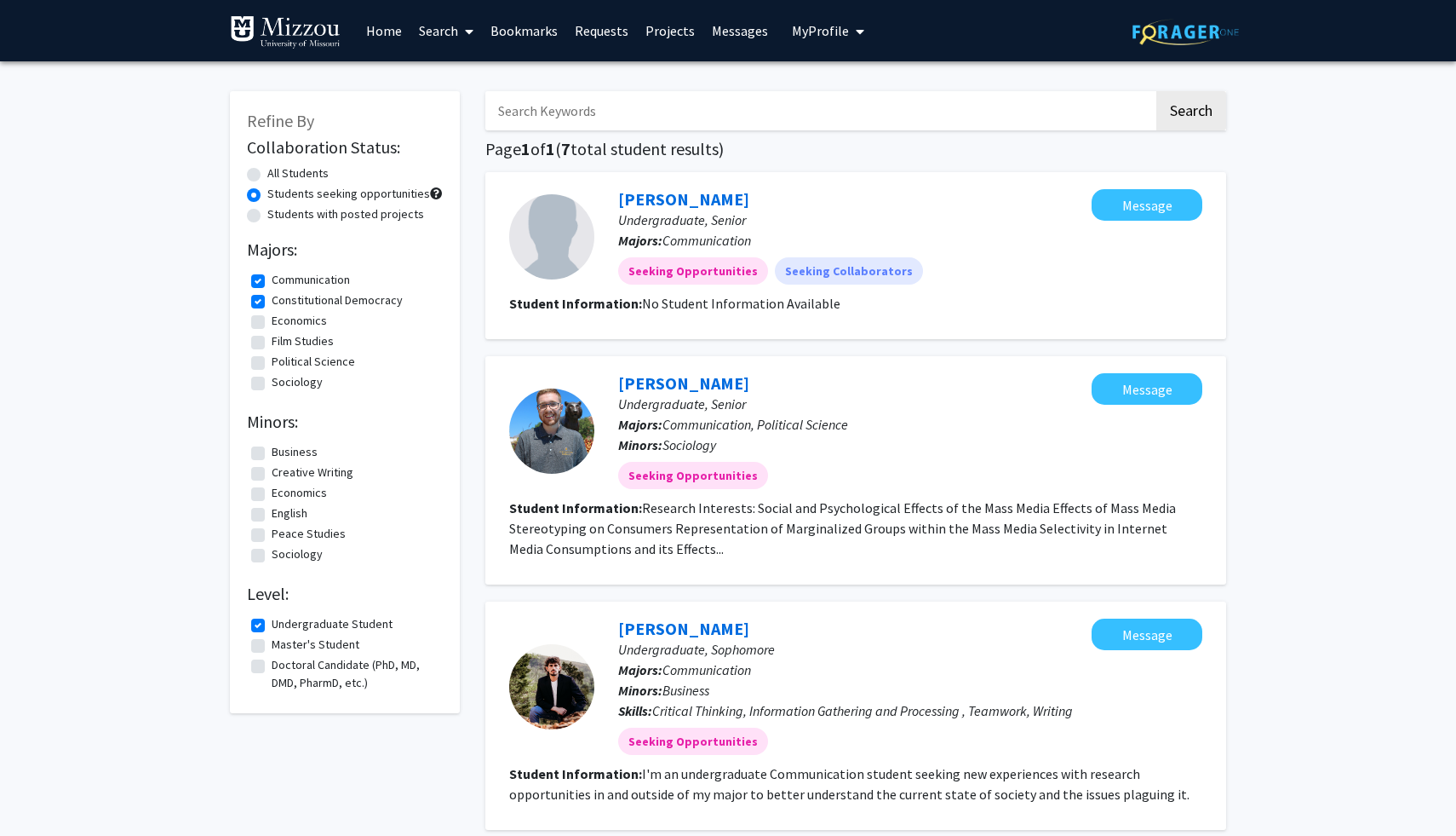
click at [272, 297] on label "Constitutional Democracy" at bounding box center [337, 300] width 131 height 18
click at [272, 297] on input "Constitutional Democracy" at bounding box center [277, 297] width 11 height 11
checkbox input "false"
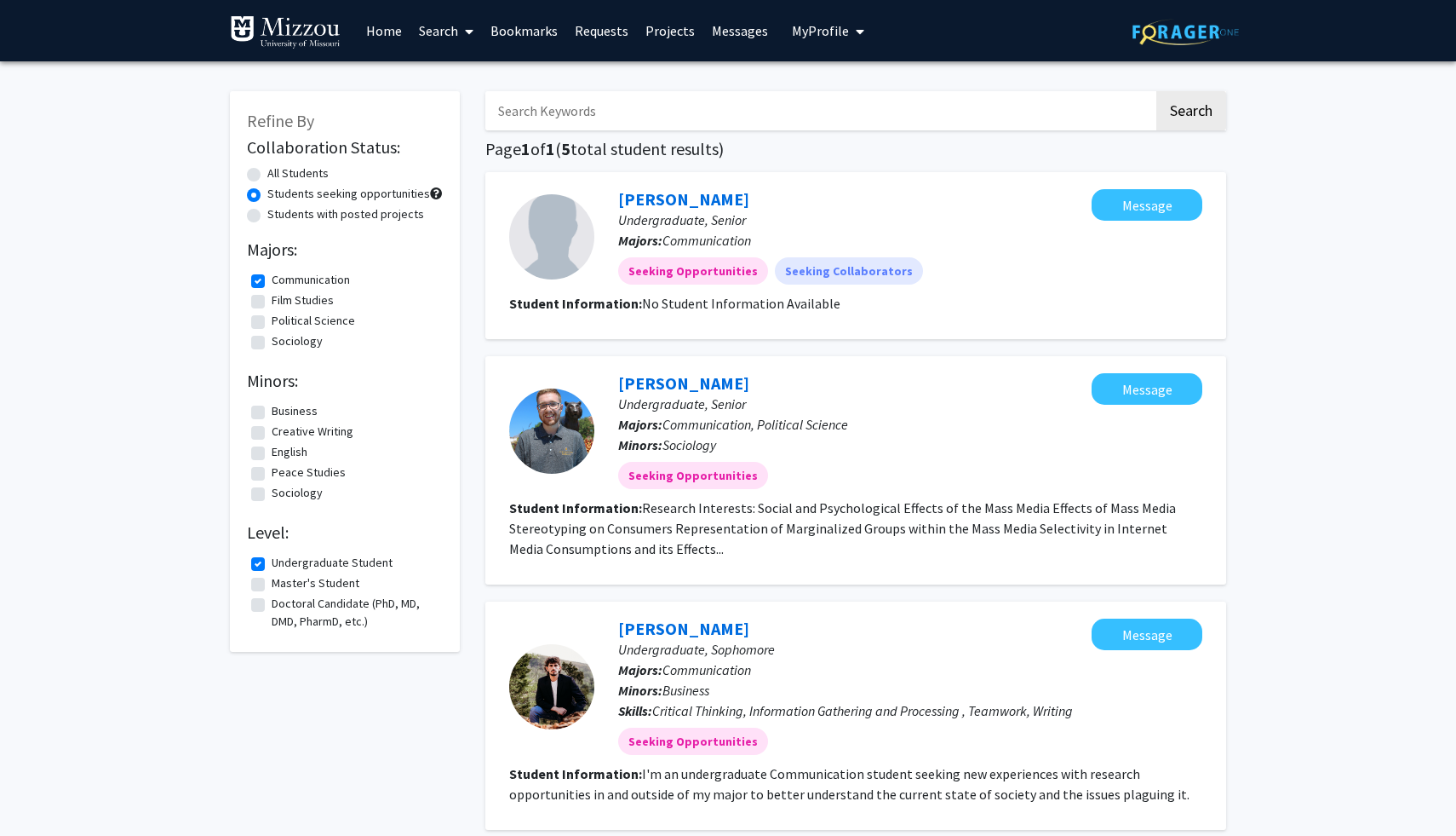
click at [272, 280] on label "Communication" at bounding box center [311, 280] width 78 height 18
click at [272, 280] on input "Communication" at bounding box center [277, 276] width 11 height 11
checkbox input "false"
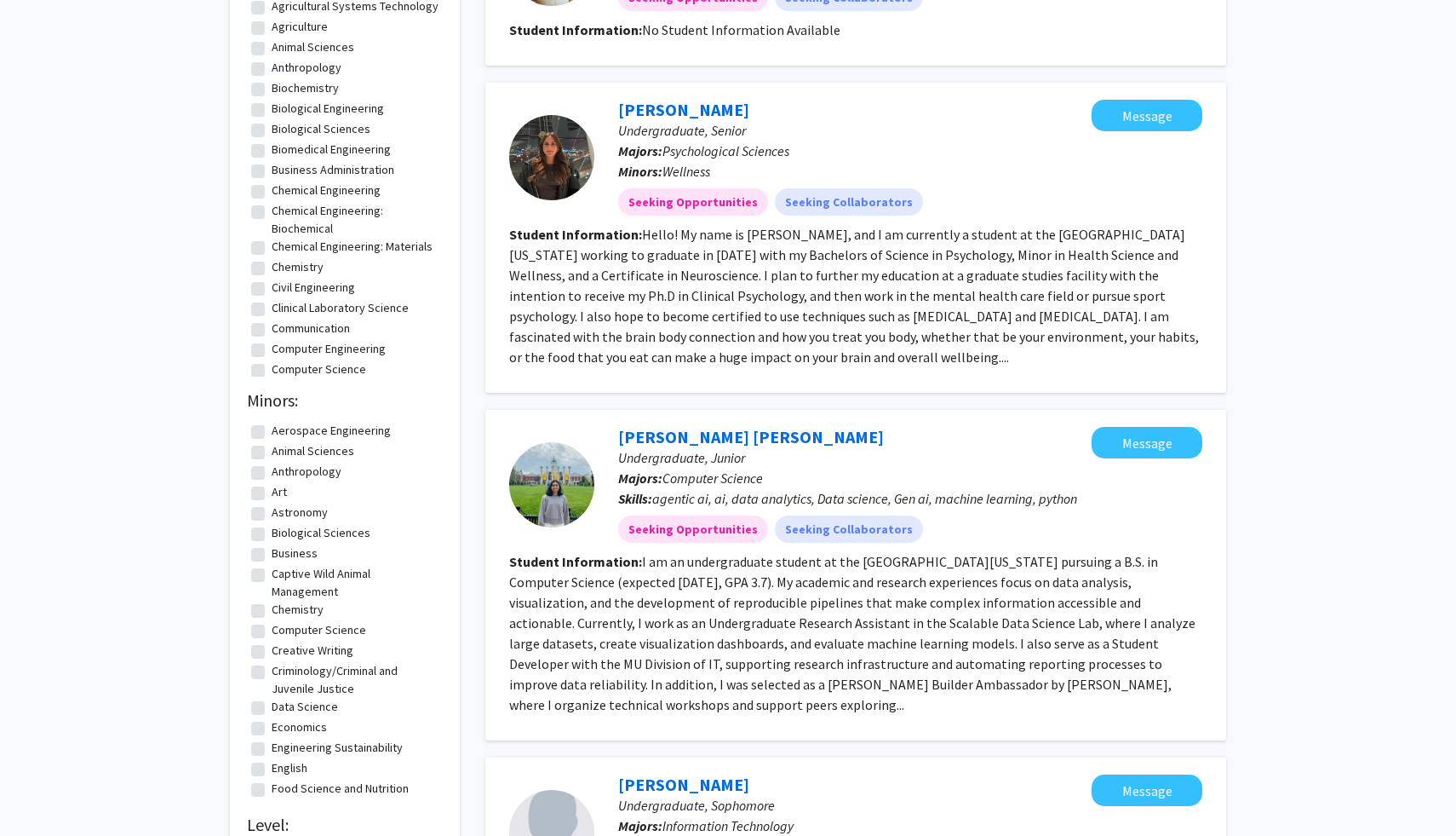
scroll to position [554, 0]
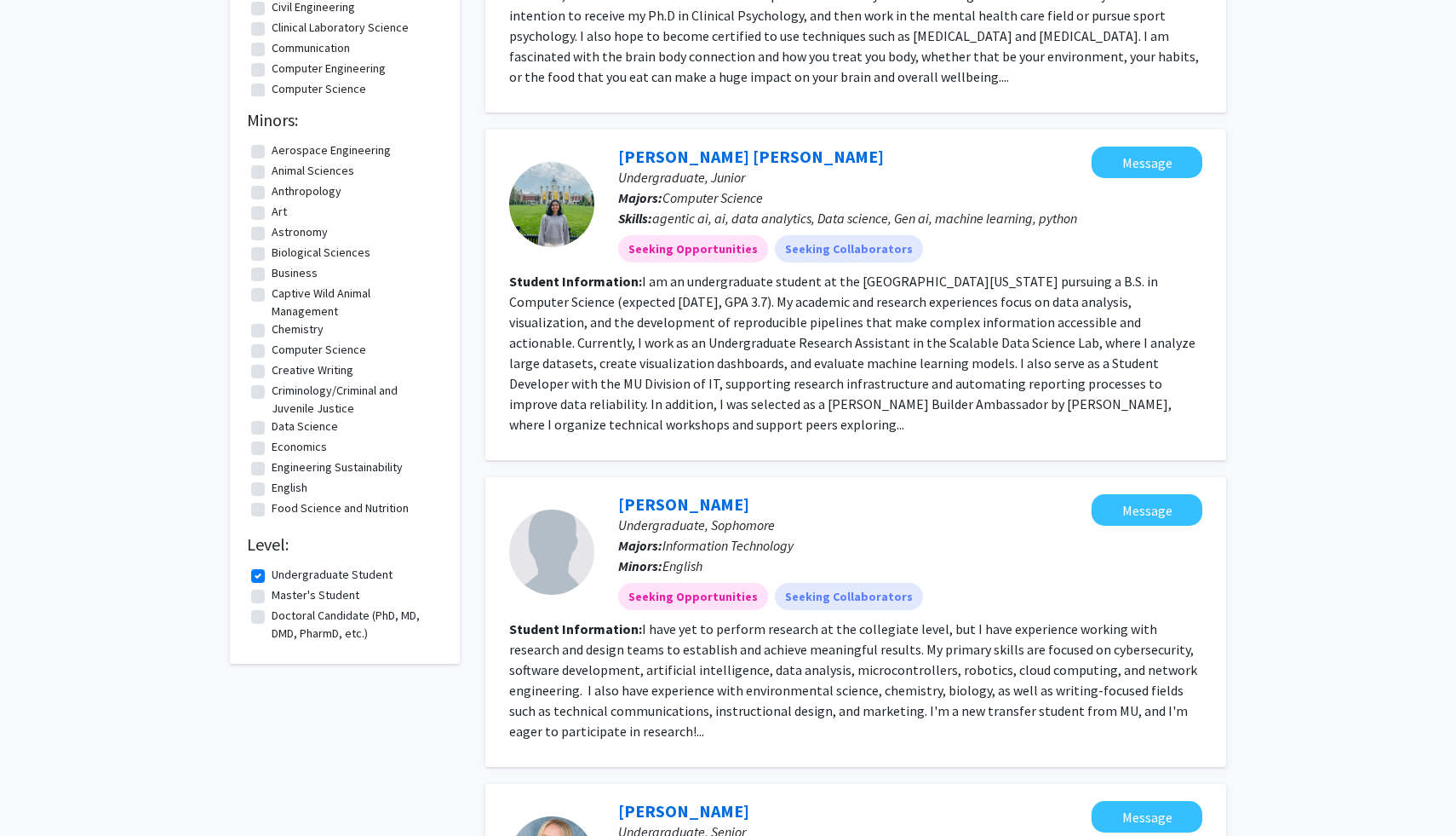
click at [272, 601] on label "Master's Student" at bounding box center [315, 595] width 88 height 18
click at [272, 597] on input "Master's Student" at bounding box center [277, 591] width 11 height 11
checkbox input "true"
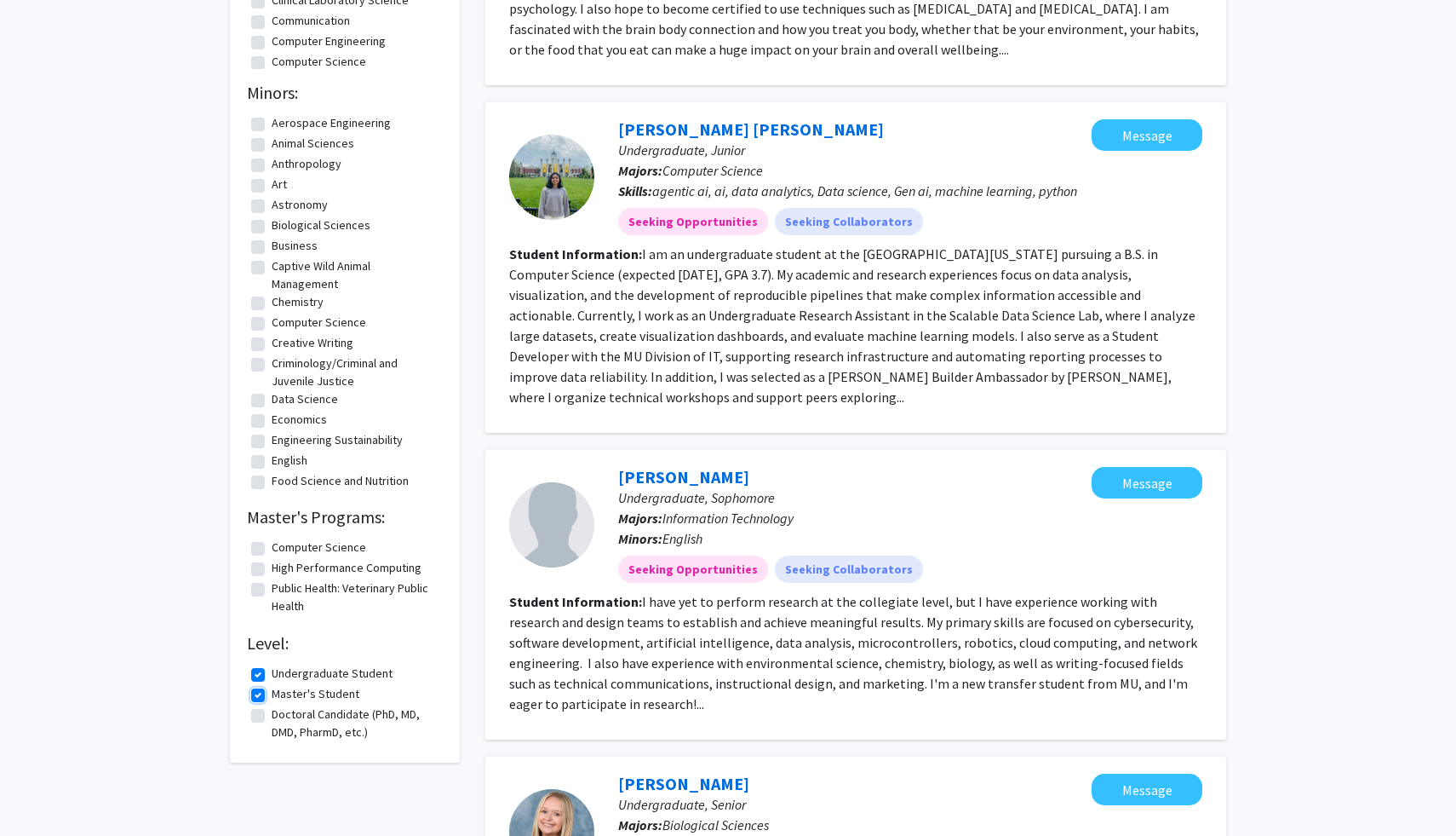
scroll to position [584, 0]
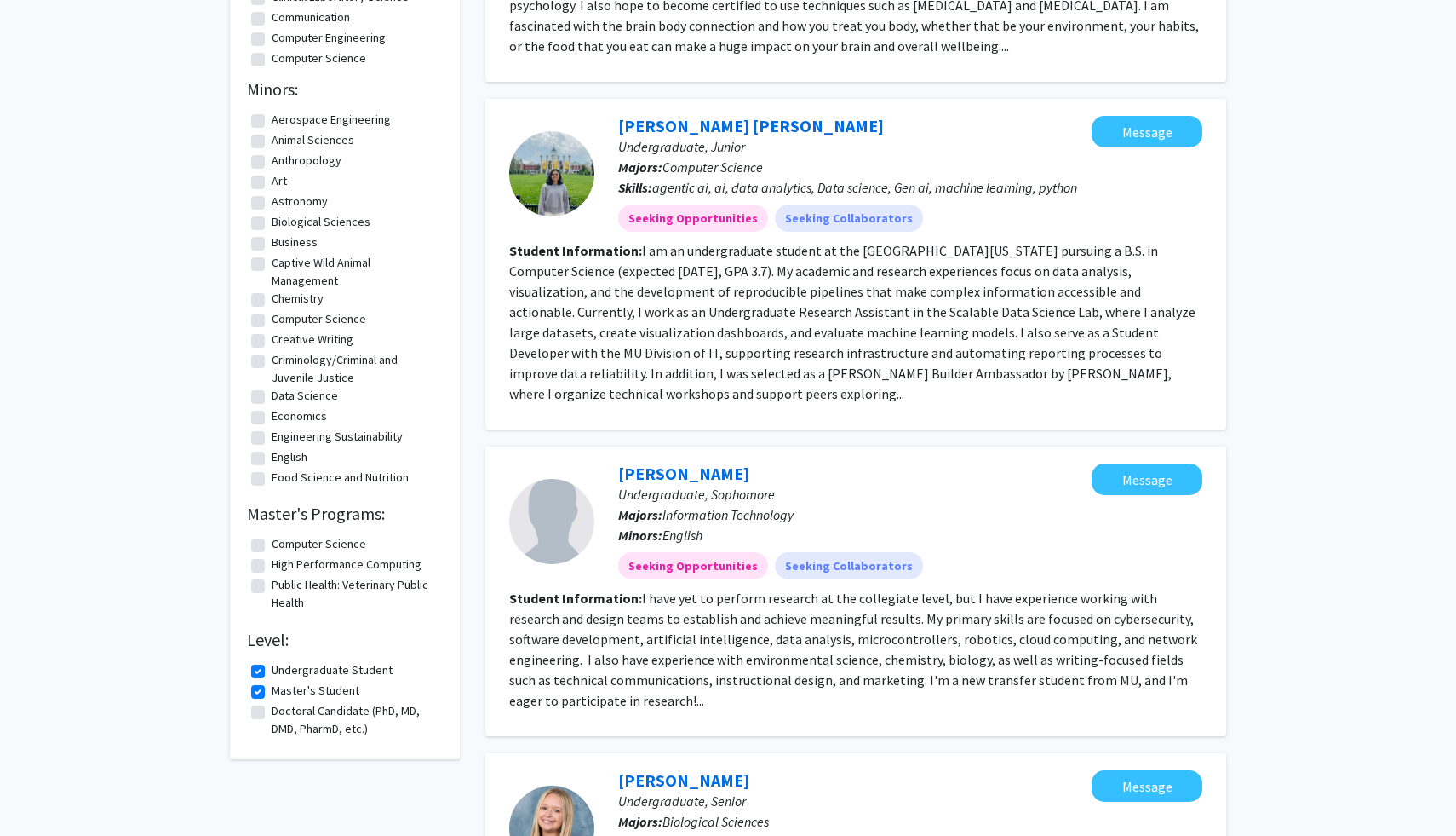
click at [272, 677] on label "Undergraduate Student" at bounding box center [331, 670] width 121 height 18
click at [272, 672] on input "Undergraduate Student" at bounding box center [277, 667] width 11 height 11
checkbox input "false"
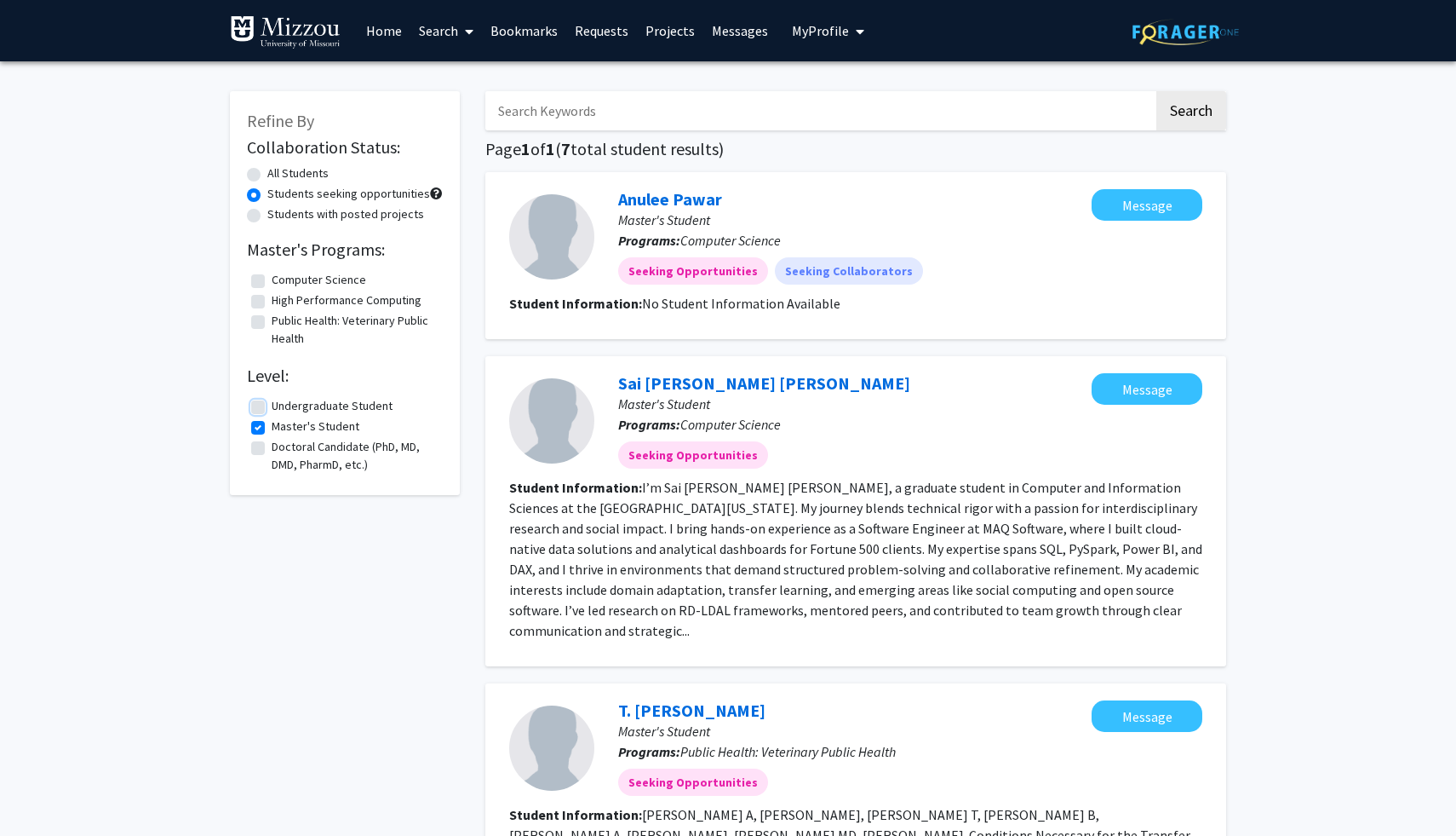
scroll to position [3, 0]
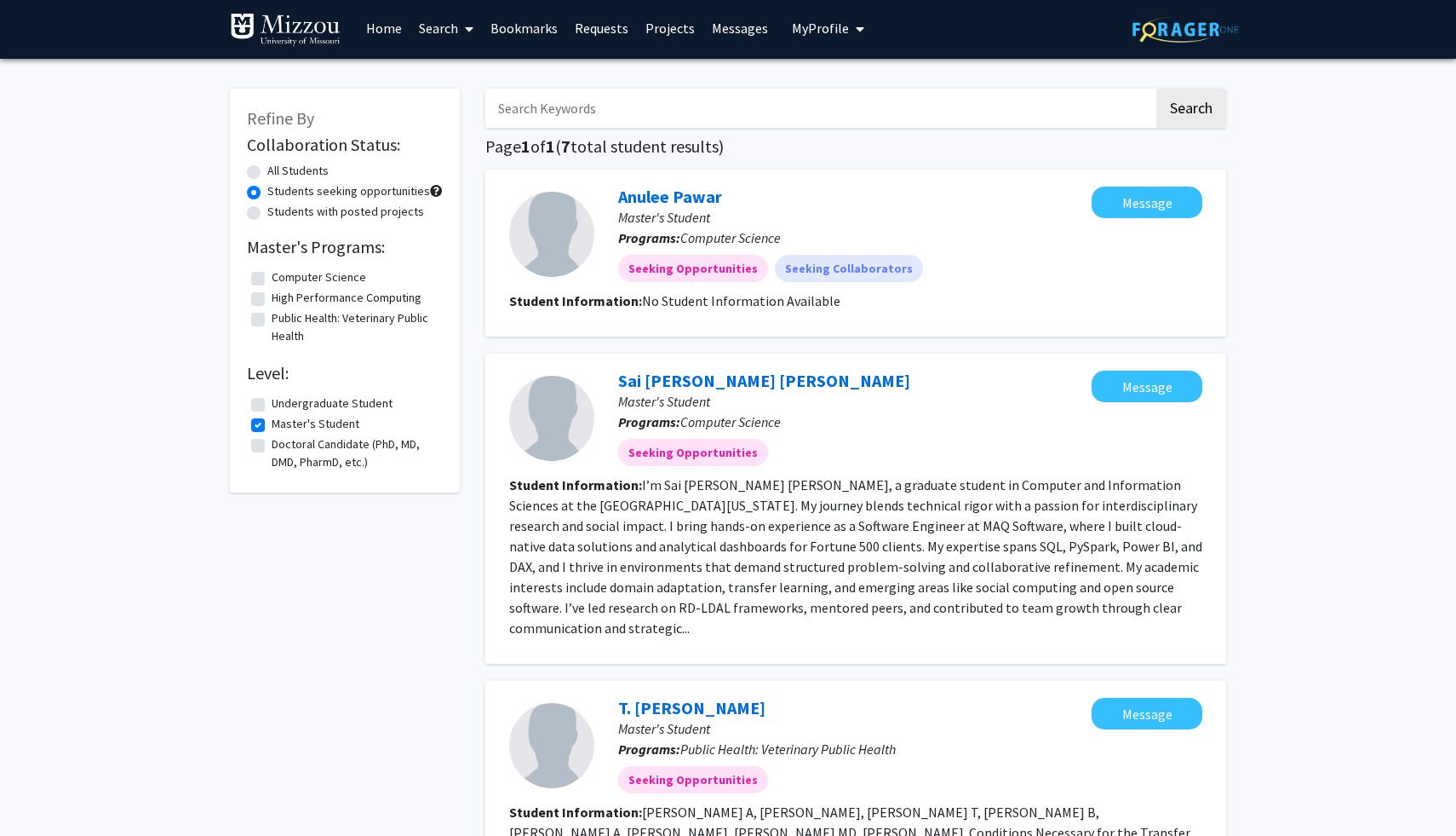
click at [258, 457] on fg-checkbox "Doctoral Candidate (PhD, MD, DMD, PharmD, etc.) Doctoral Candidate (PhD, MD, DM…" at bounding box center [345, 453] width 187 height 36
click at [272, 449] on label "Doctoral Candidate (PhD, MD, DMD, PharmD, etc.)" at bounding box center [355, 453] width 167 height 36
click at [272, 446] on input "Doctoral Candidate (PhD, MD, DMD, PharmD, etc.)" at bounding box center [277, 441] width 11 height 11
checkbox input "true"
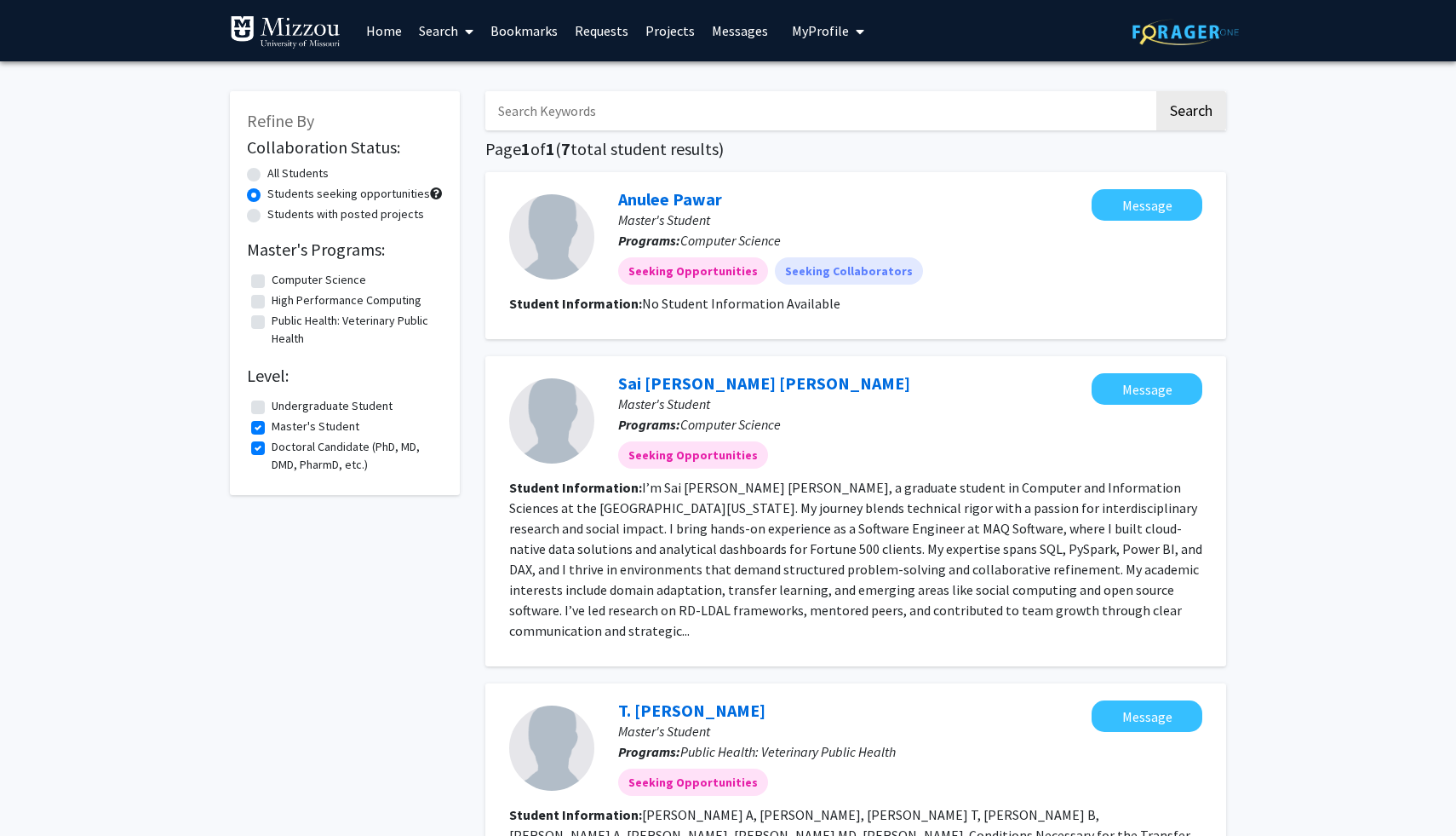
click at [258, 435] on div "Collaboration Status: All Students Students seeking opportunities Students with…" at bounding box center [345, 306] width 196 height 345
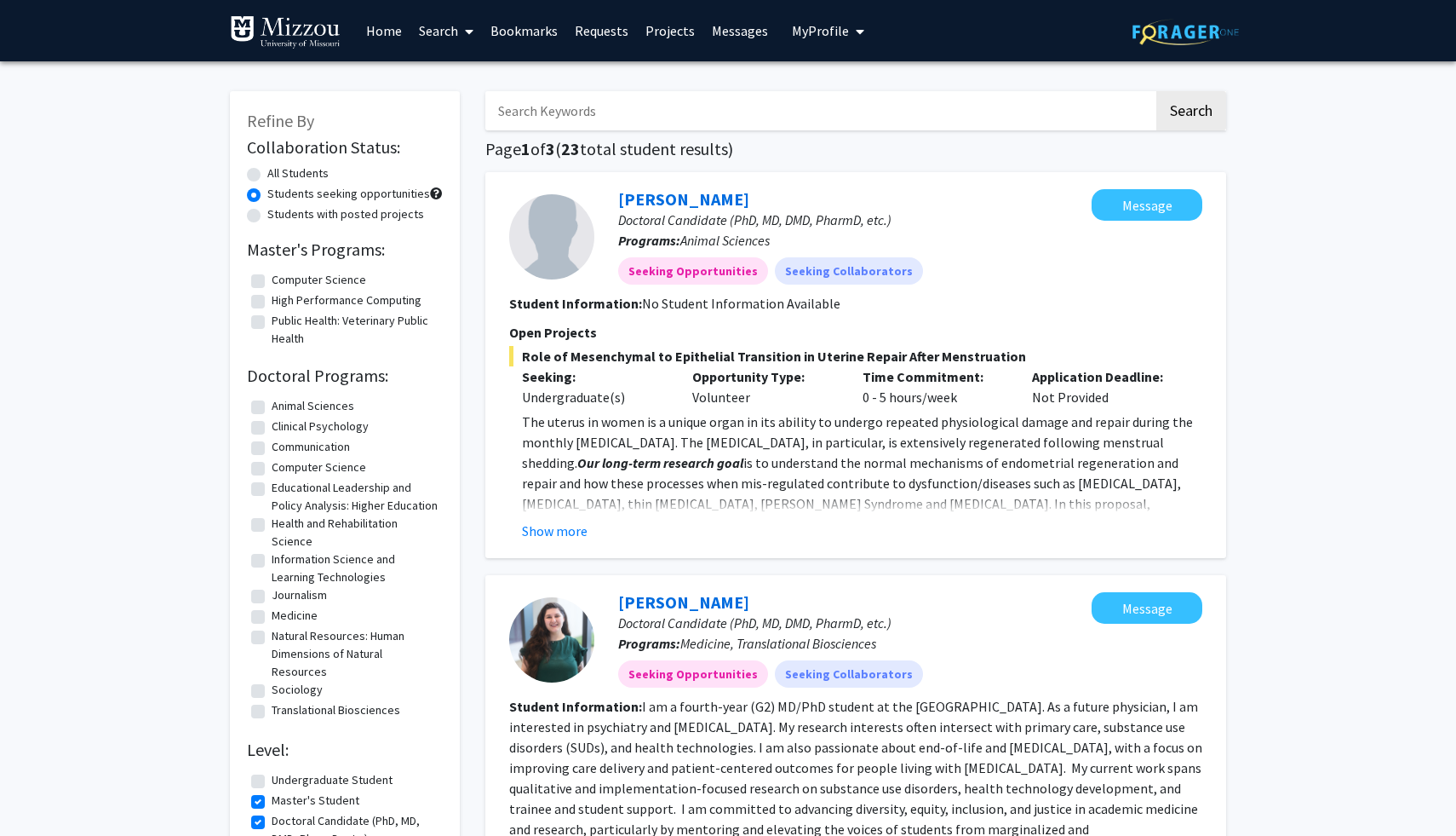
scroll to position [364, 0]
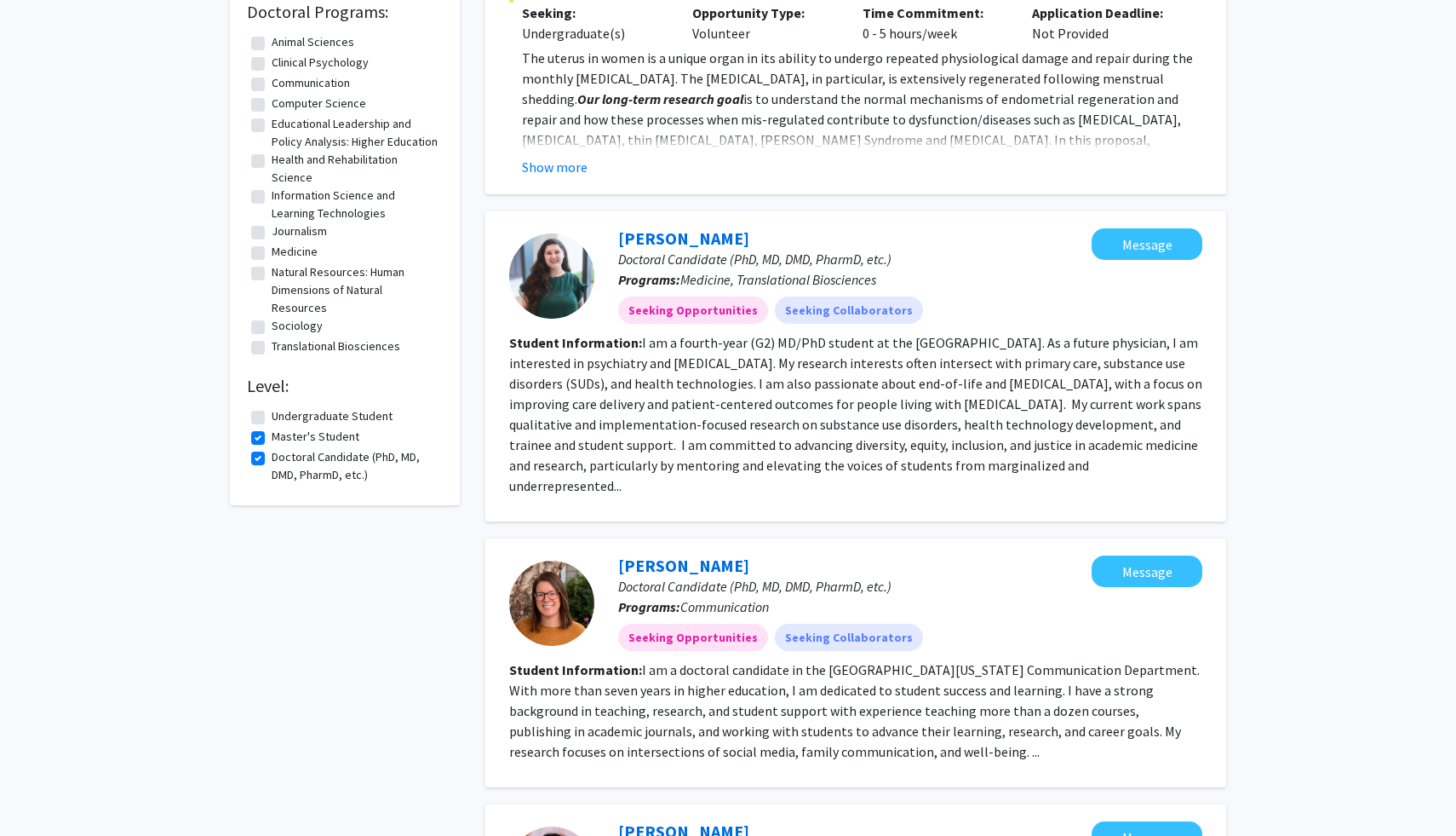
click at [272, 445] on label "Master's Student" at bounding box center [315, 437] width 88 height 18
click at [272, 438] on input "Master's Student" at bounding box center [277, 433] width 11 height 11
checkbox input "false"
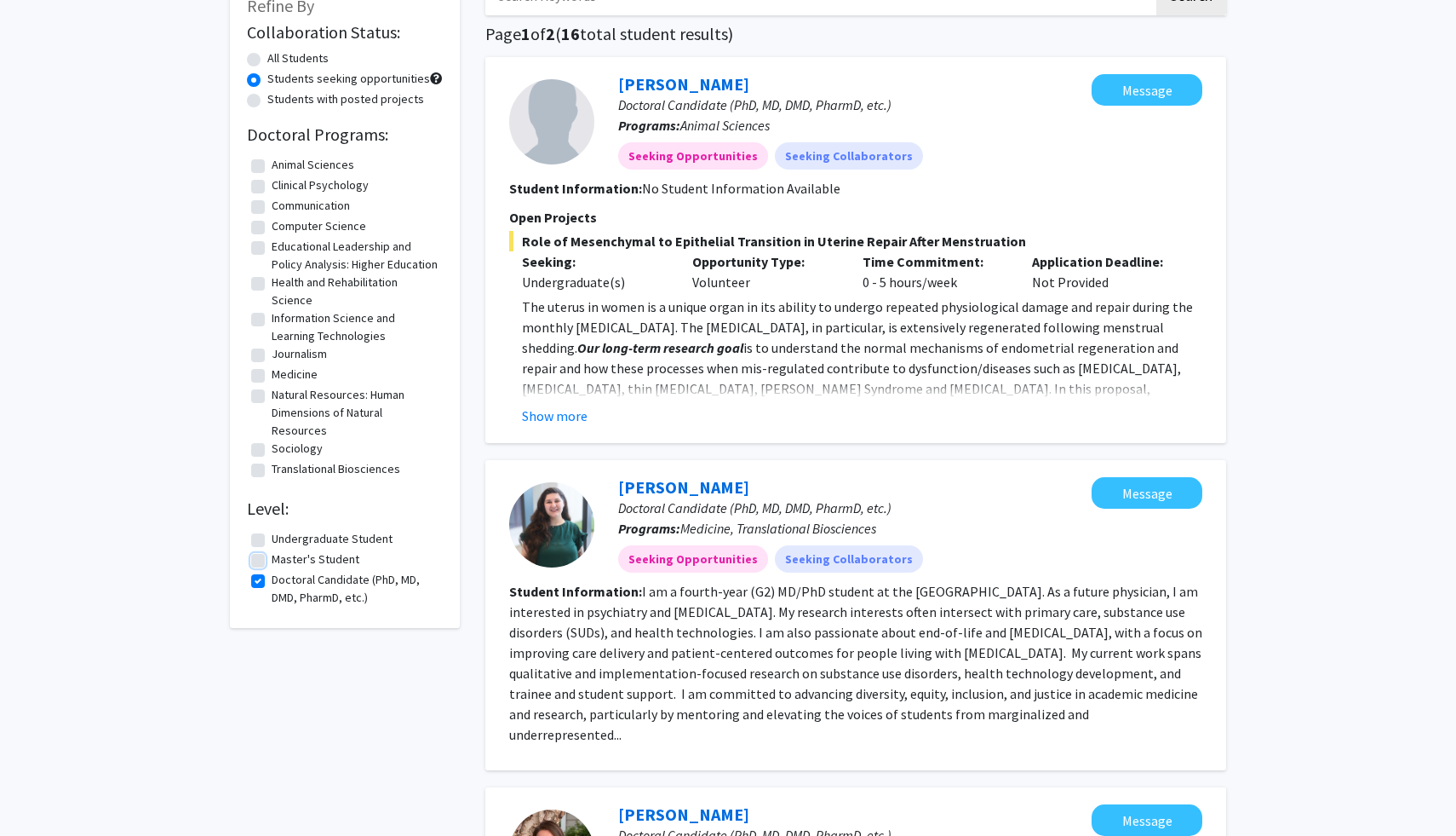
scroll to position [181, 0]
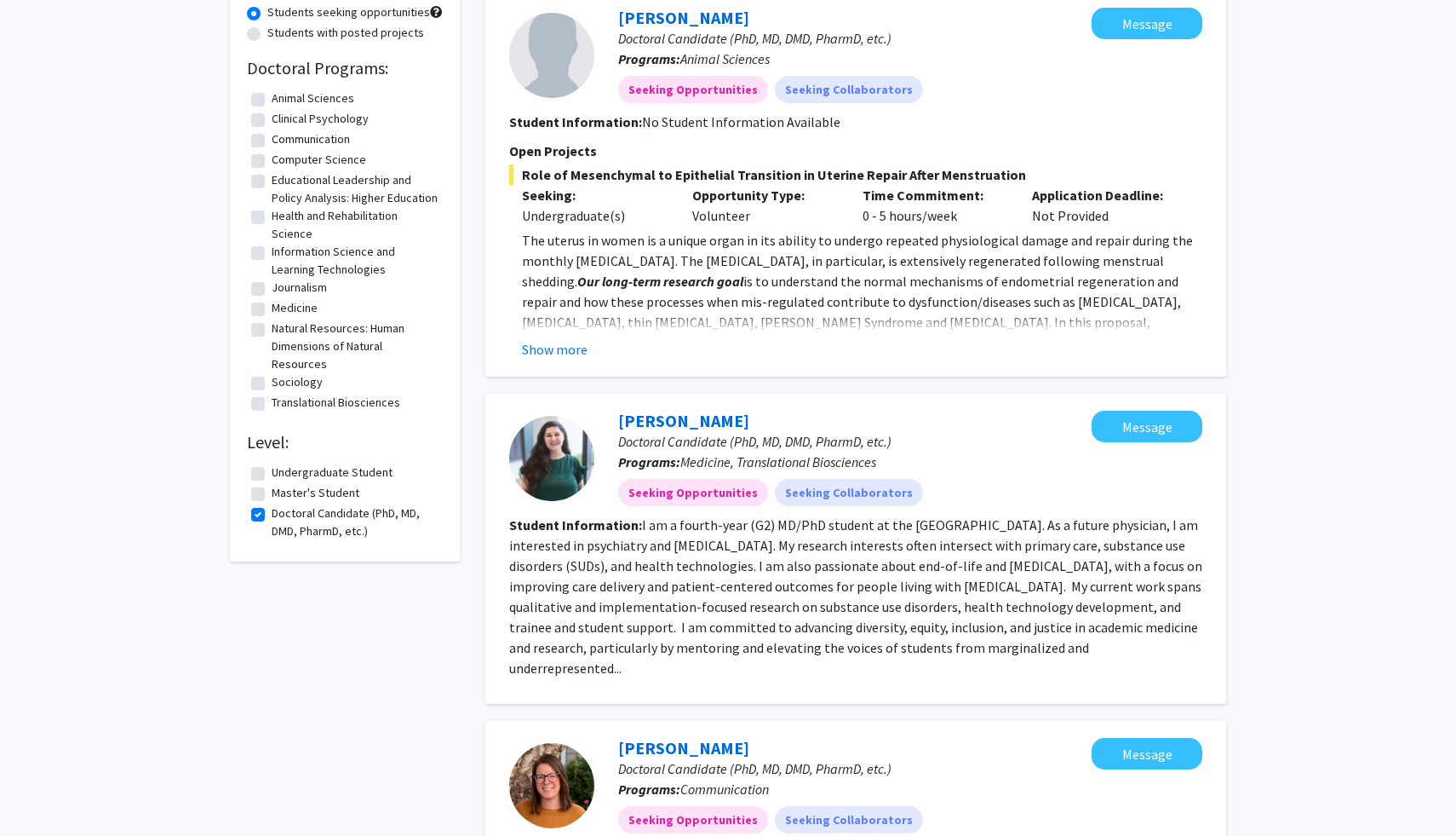
click at [272, 482] on label "Undergraduate Student" at bounding box center [331, 472] width 121 height 18
click at [272, 475] on input "Undergraduate Student" at bounding box center [277, 469] width 11 height 11
checkbox input "true"
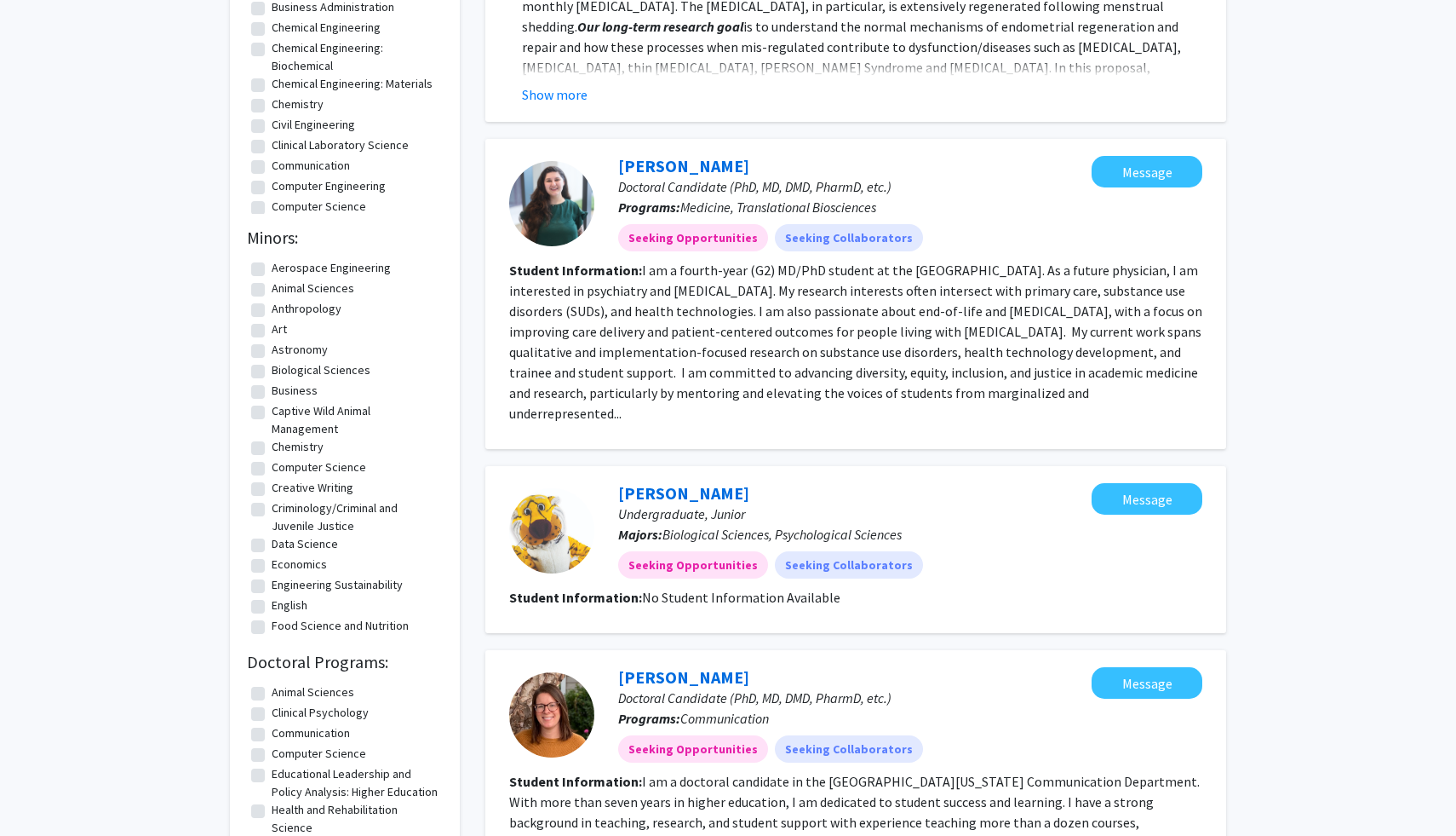
scroll to position [951, 0]
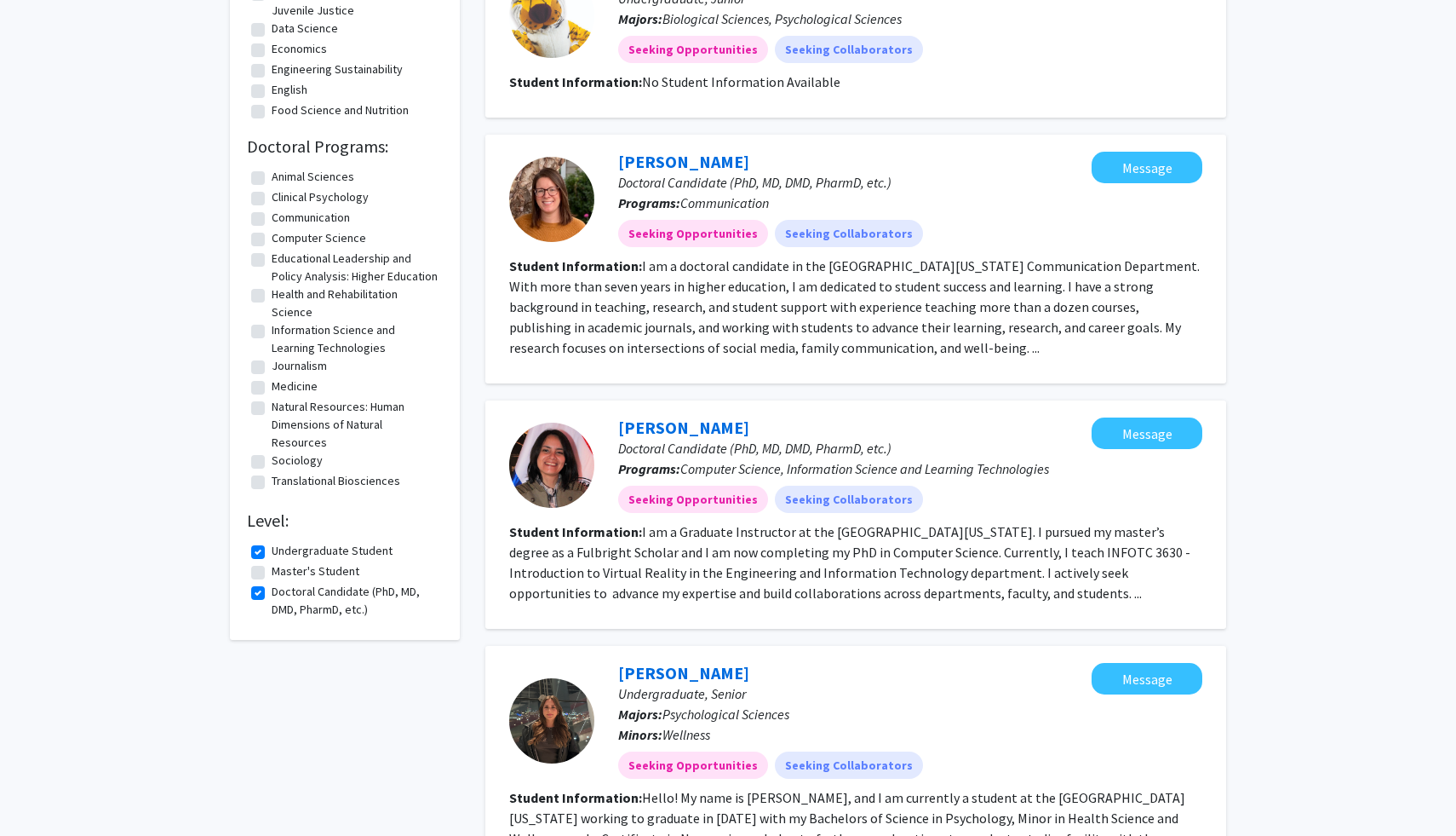
click at [272, 614] on label "Doctoral Candidate (PhD, MD, DMD, PharmD, etc.)" at bounding box center [355, 600] width 167 height 36
click at [272, 594] on input "Doctoral Candidate (PhD, MD, DMD, PharmD, etc.)" at bounding box center [277, 588] width 11 height 11
checkbox input "false"
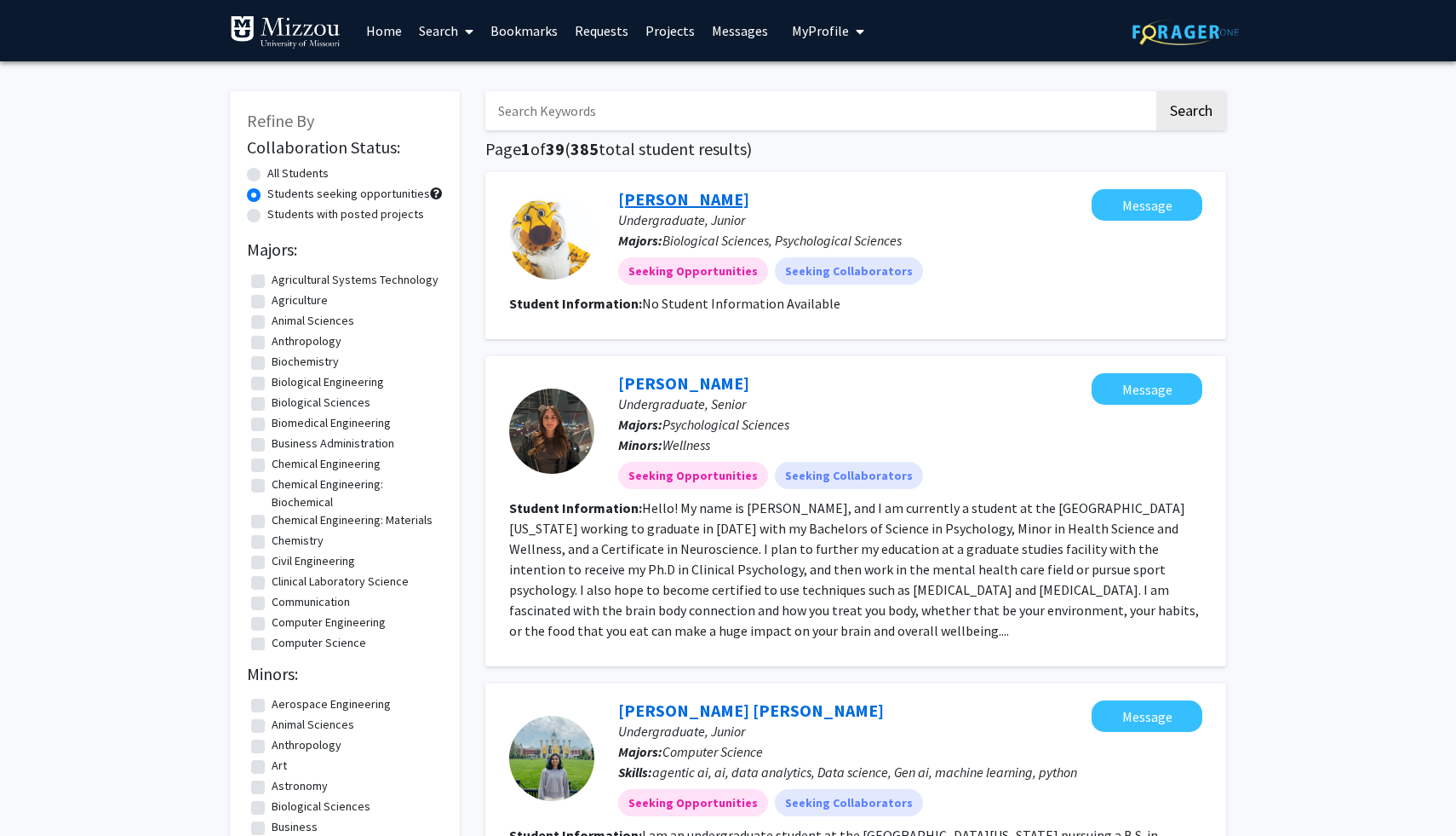
click at [679, 204] on link "[PERSON_NAME]" at bounding box center [684, 199] width 131 height 22
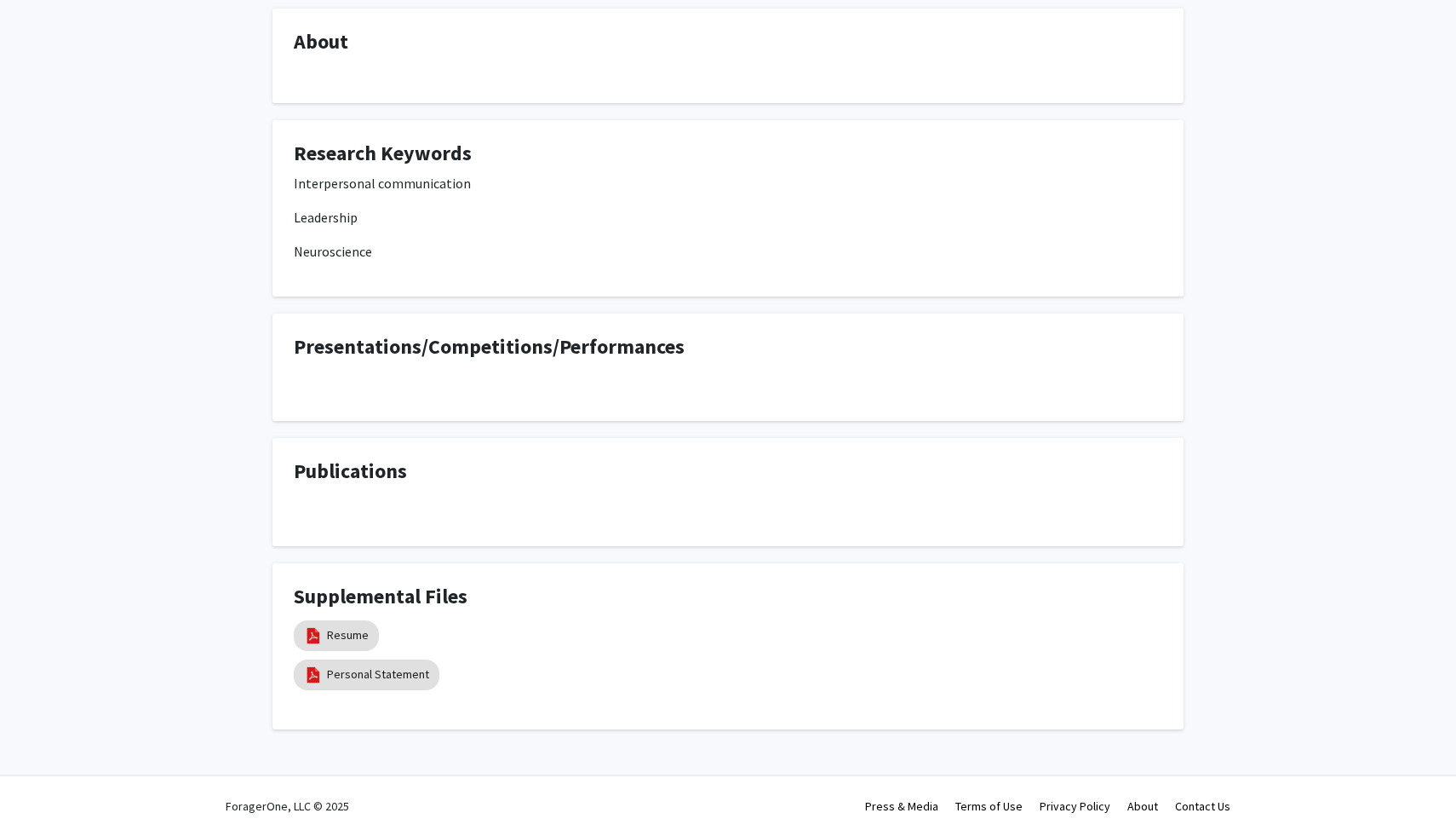
scroll to position [260, 0]
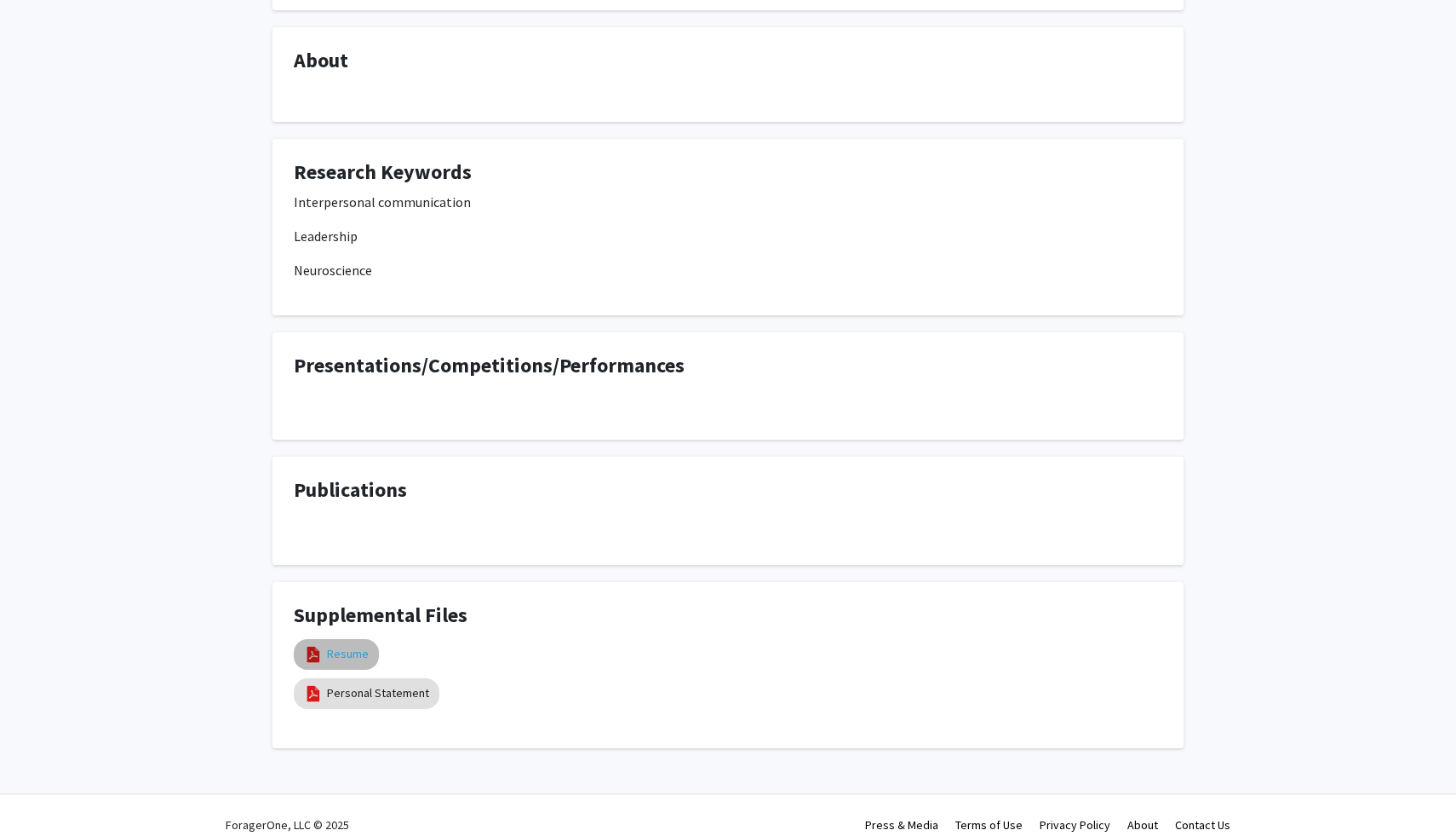
click at [361, 655] on link "Resume" at bounding box center [348, 654] width 42 height 18
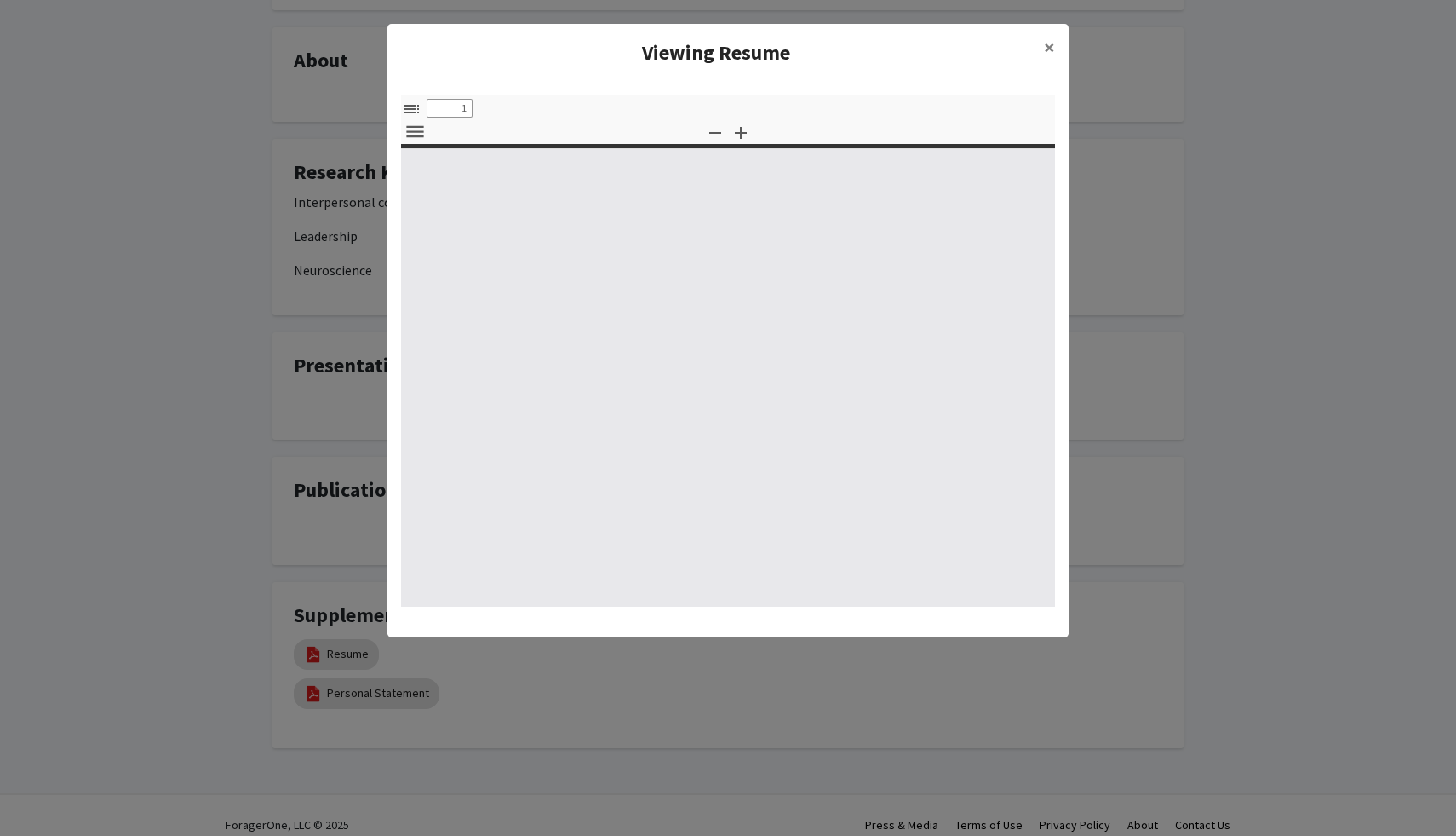
select select "custom"
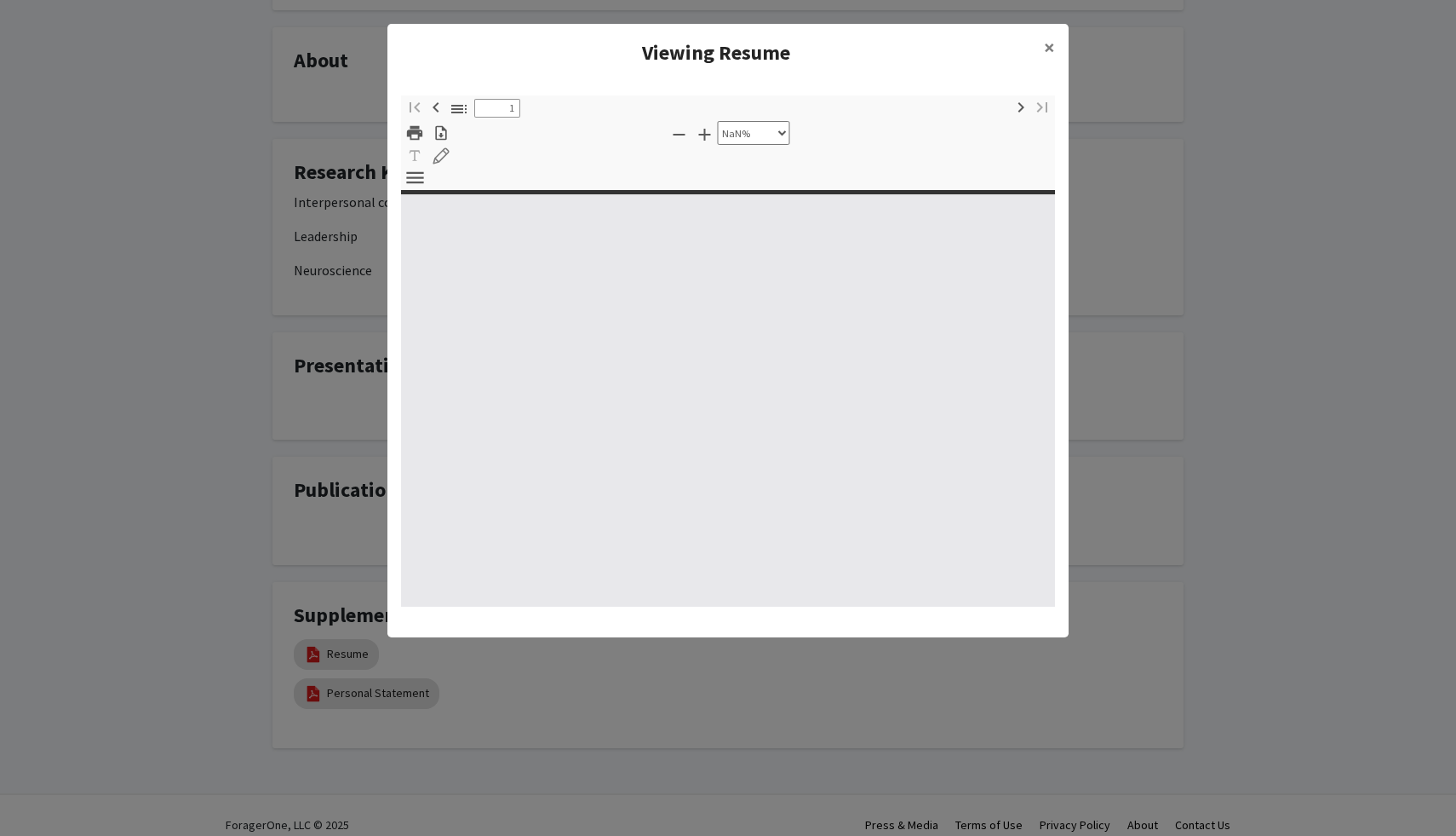
type input "0"
select select "custom"
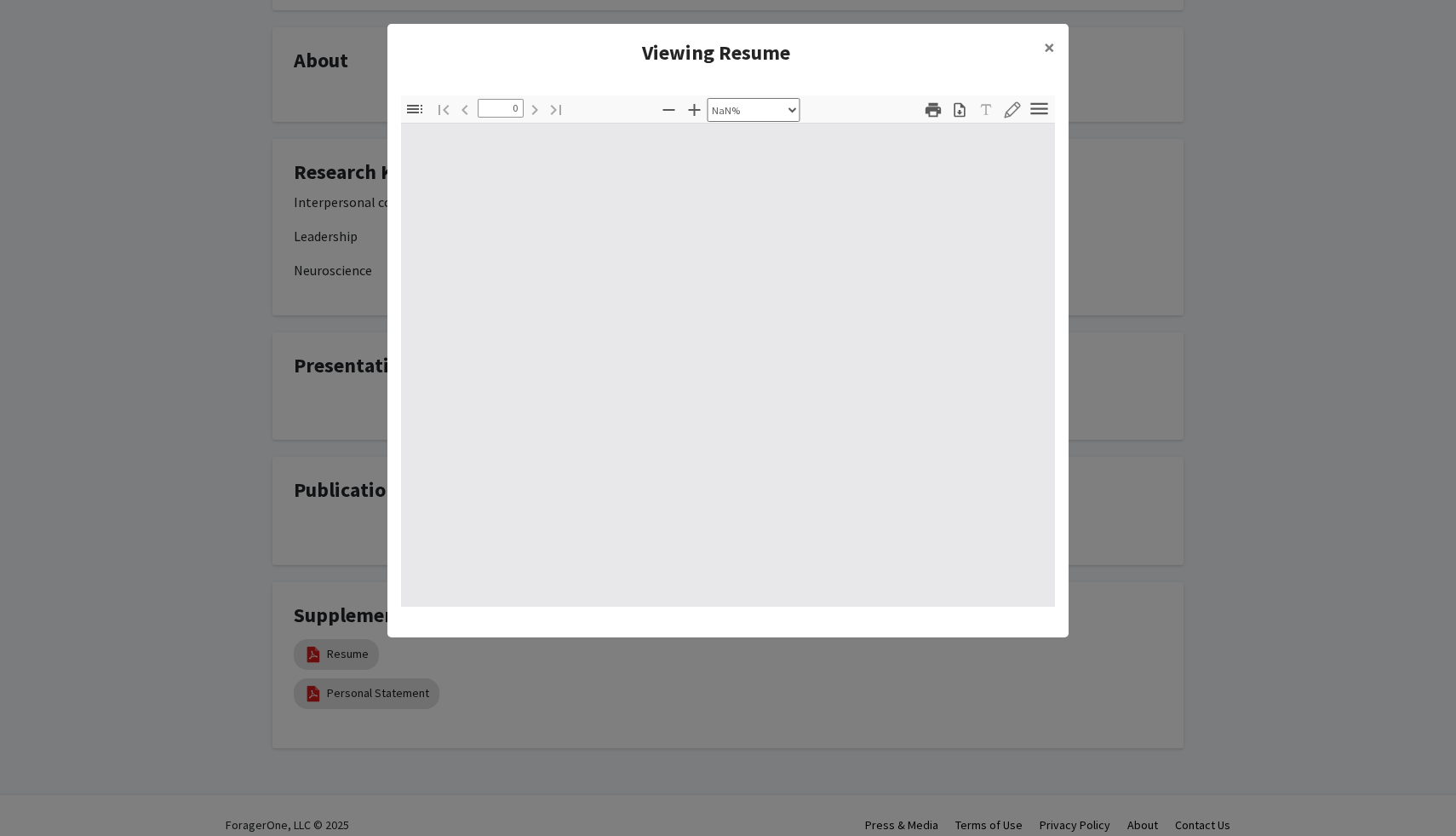
type input "1"
select select "auto"
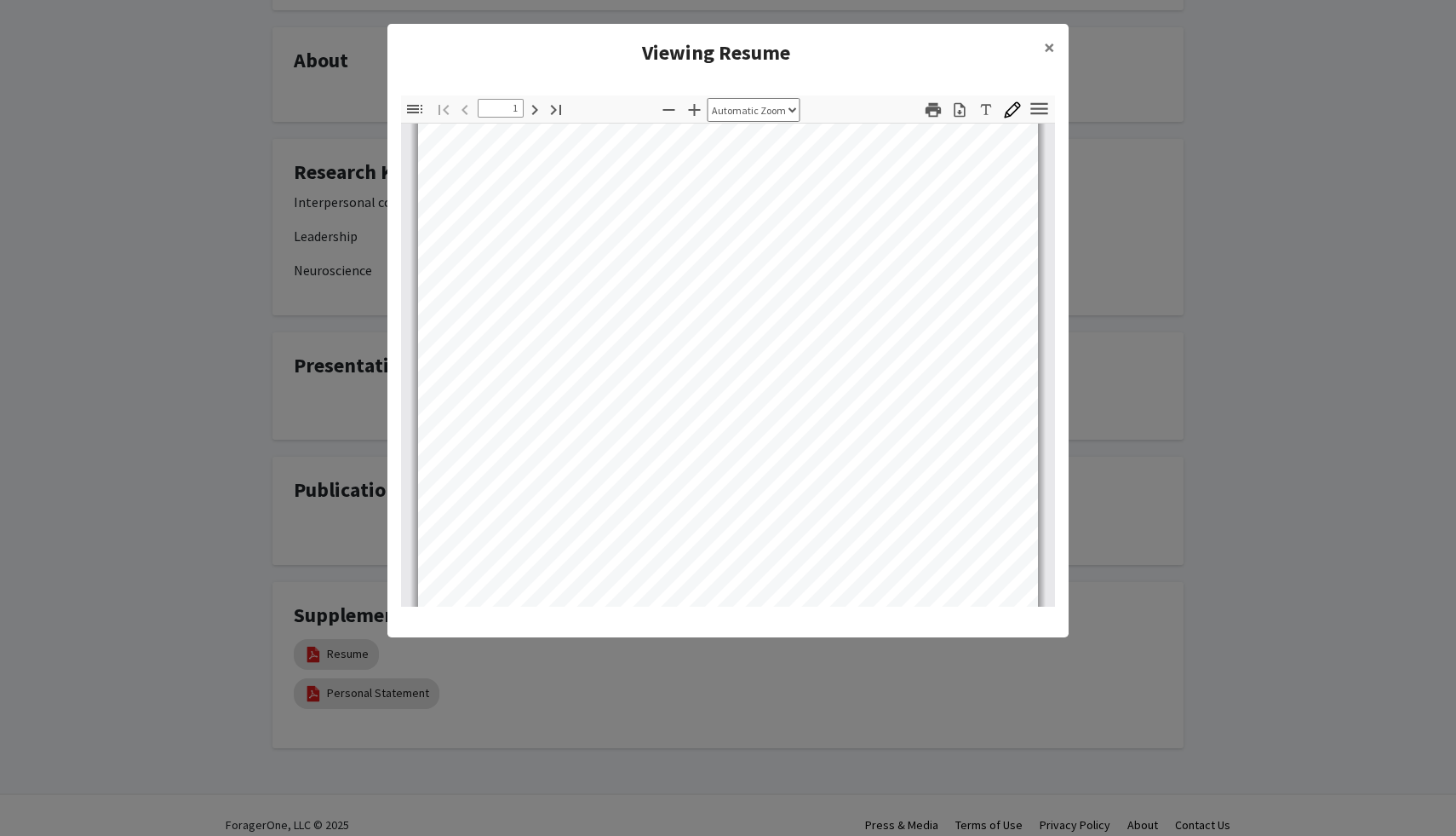
scroll to position [0, 0]
click at [1050, 60] on span "×" at bounding box center [1049, 47] width 11 height 26
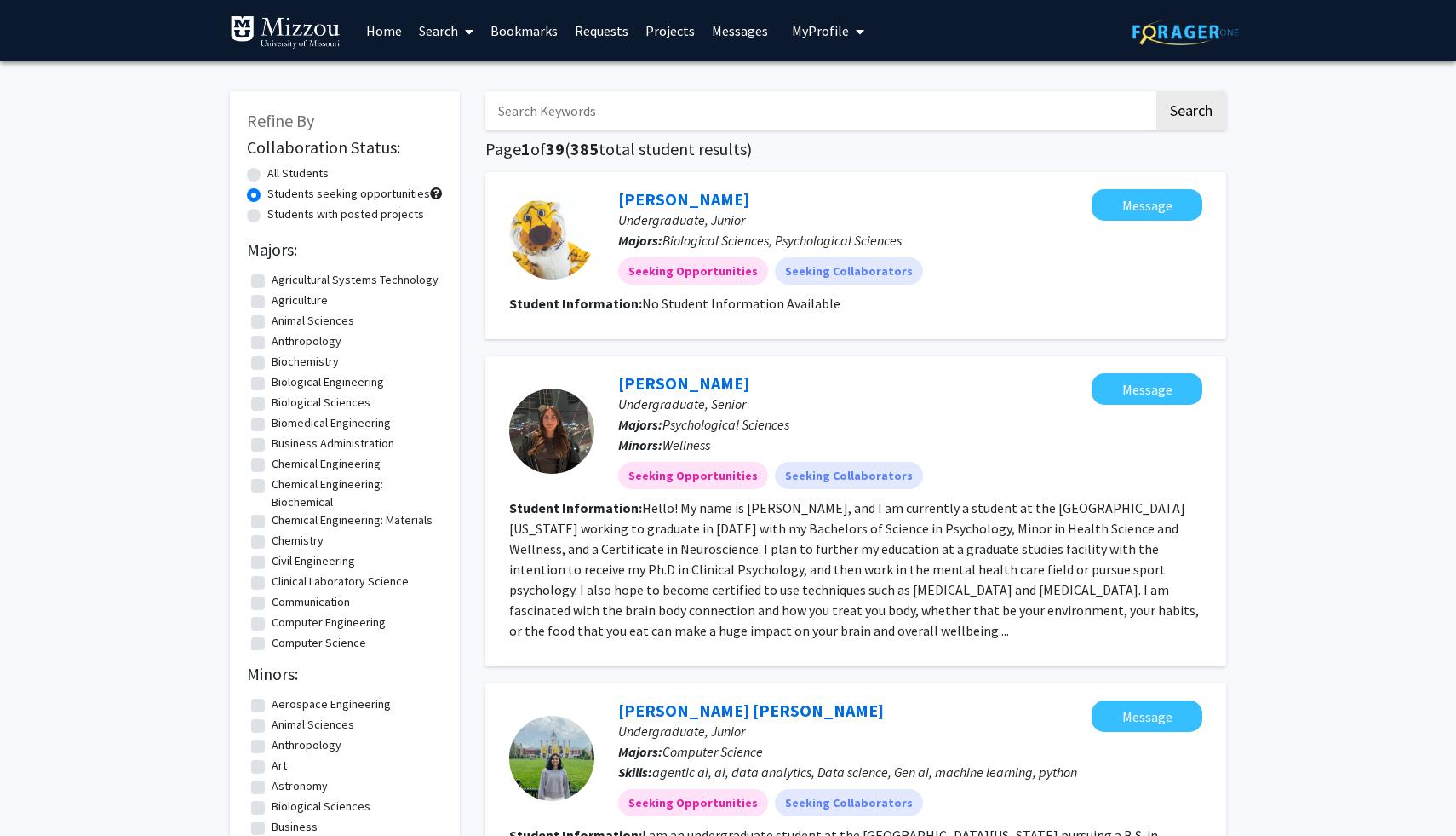
click at [732, 125] on input "Search Keywords" at bounding box center [819, 110] width 668 height 39
type input "[PERSON_NAME]"
click at [1157, 91] on button "Search" at bounding box center [1191, 110] width 69 height 39
radio input "true"
checkbox input "false"
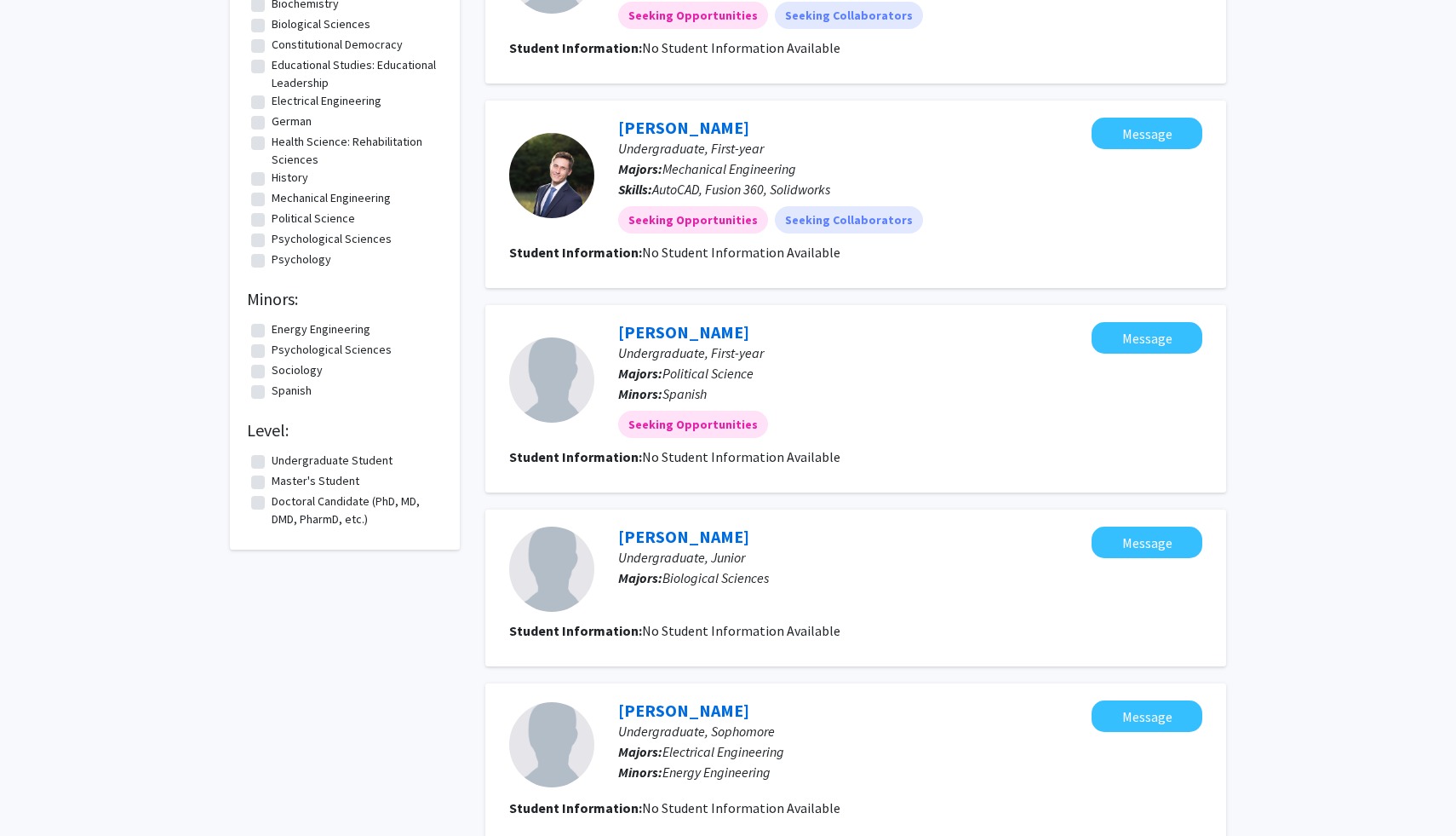
scroll to position [385, 0]
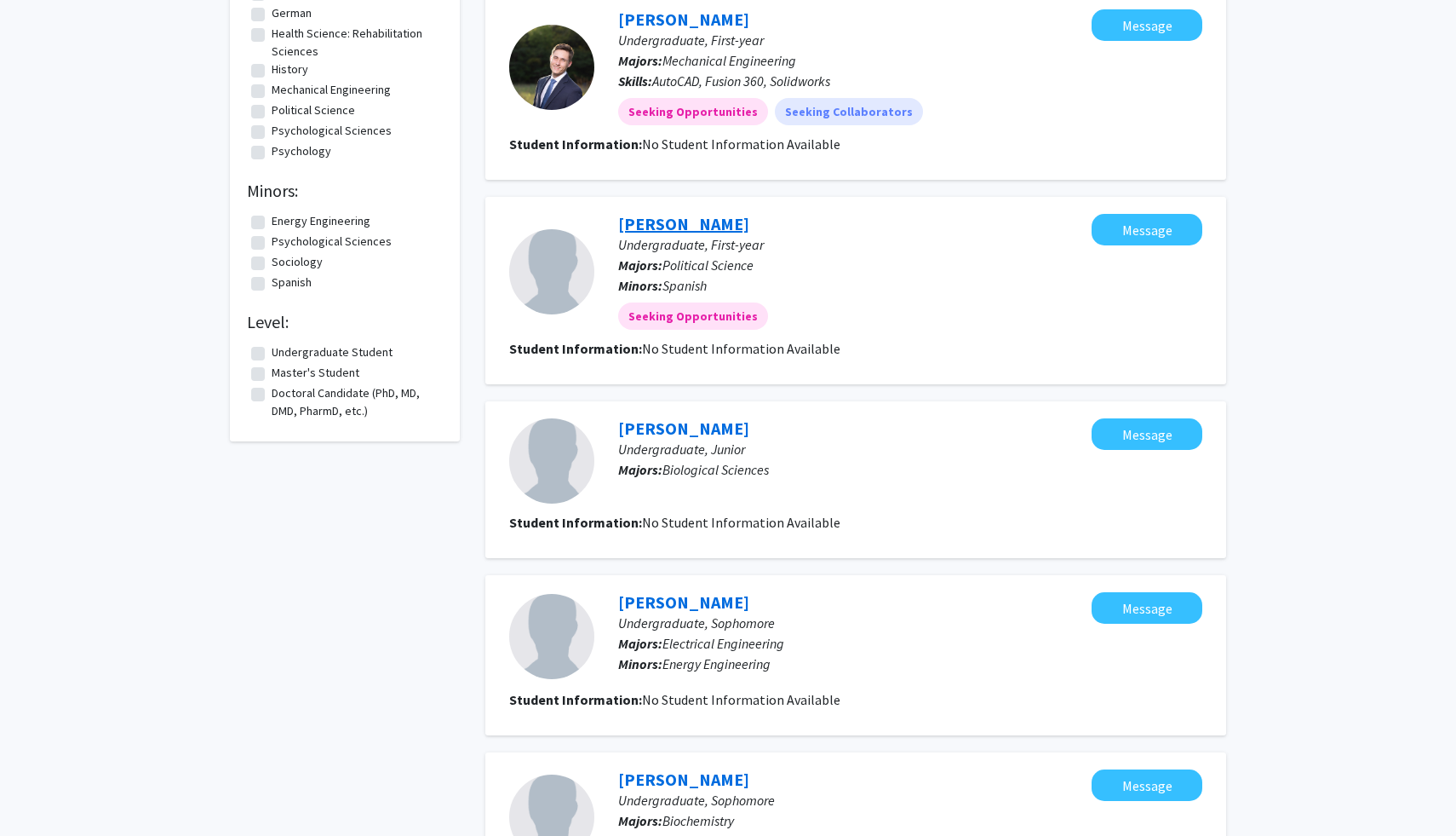
click at [681, 233] on link "[PERSON_NAME]" at bounding box center [684, 223] width 131 height 22
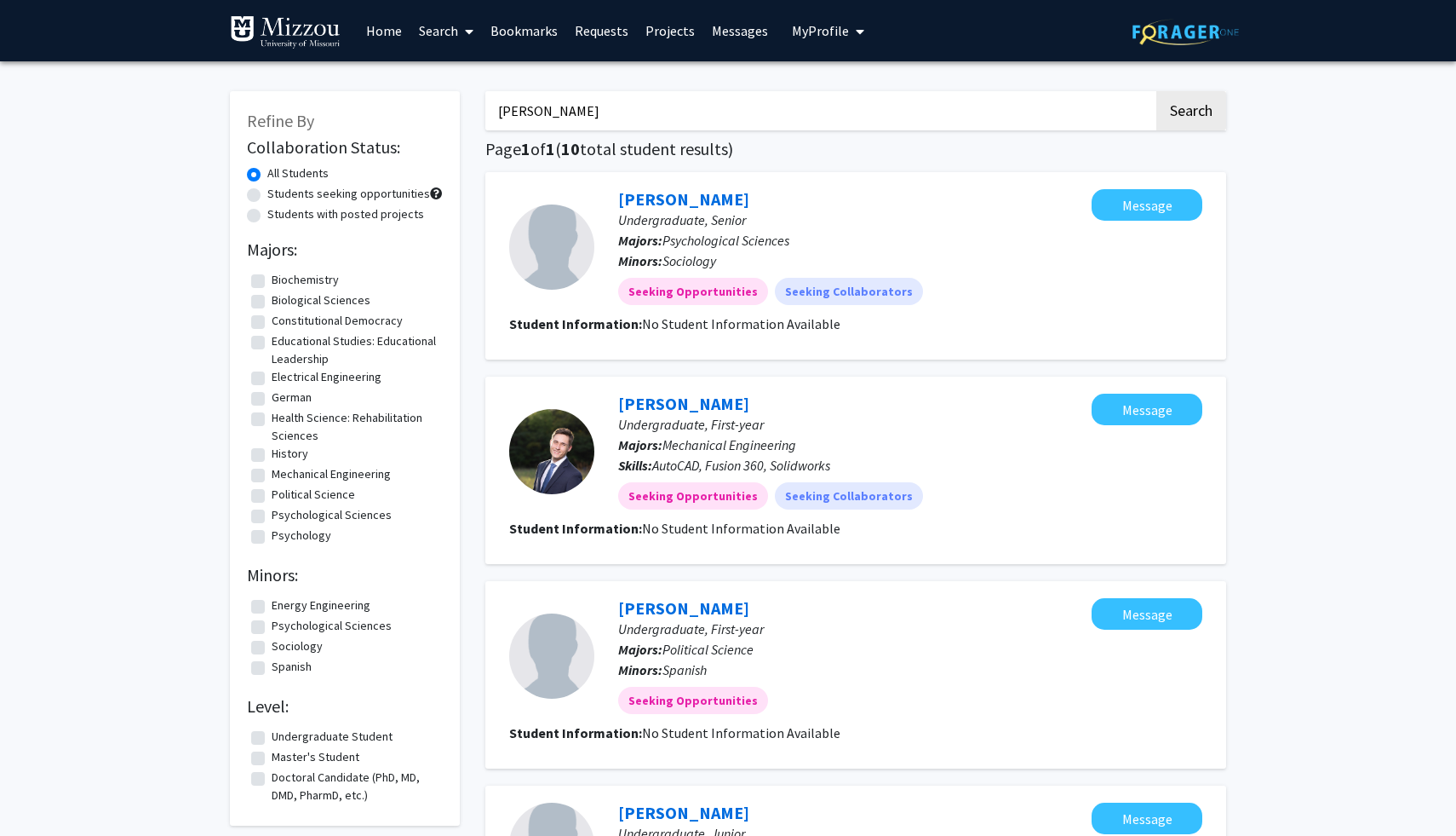
click at [559, 92] on input "[PERSON_NAME]" at bounding box center [819, 110] width 668 height 39
click at [343, 28] on link at bounding box center [293, 30] width 128 height 60
